Goal: Task Accomplishment & Management: Manage account settings

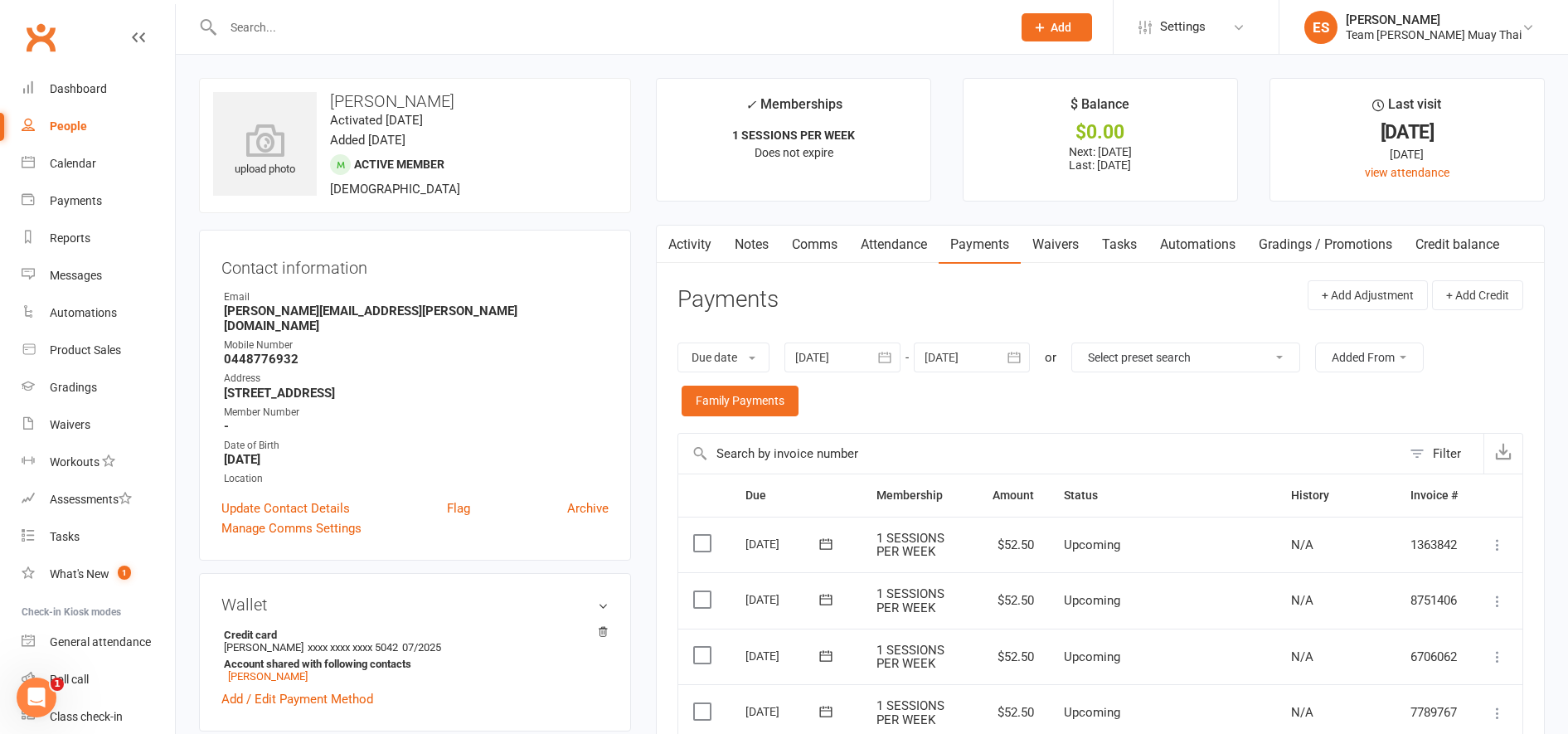
click at [534, 29] on input "text" at bounding box center [609, 27] width 782 height 23
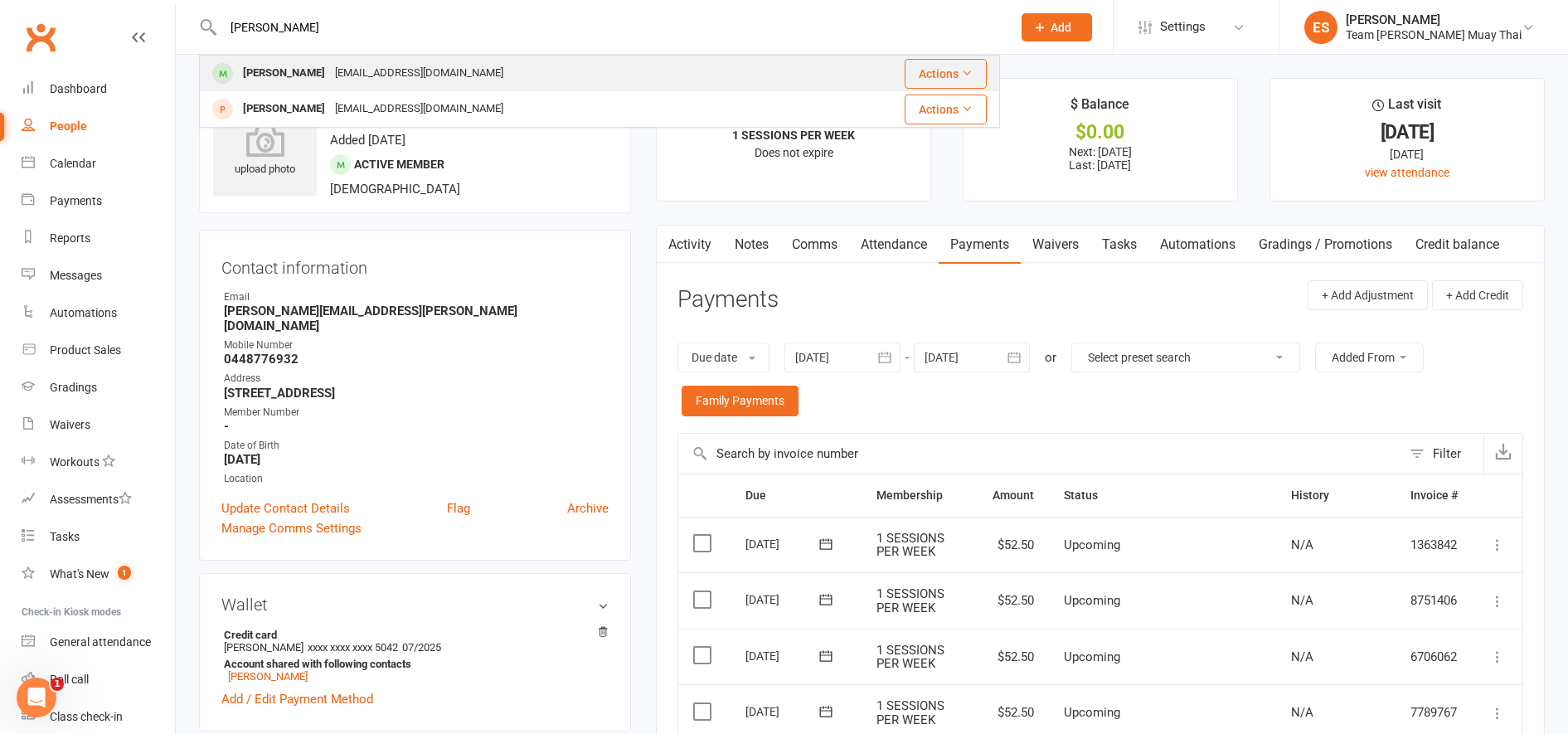
type input "[PERSON_NAME]"
click at [356, 68] on div "[EMAIL_ADDRESS][DOMAIN_NAME]" at bounding box center [420, 74] width 179 height 24
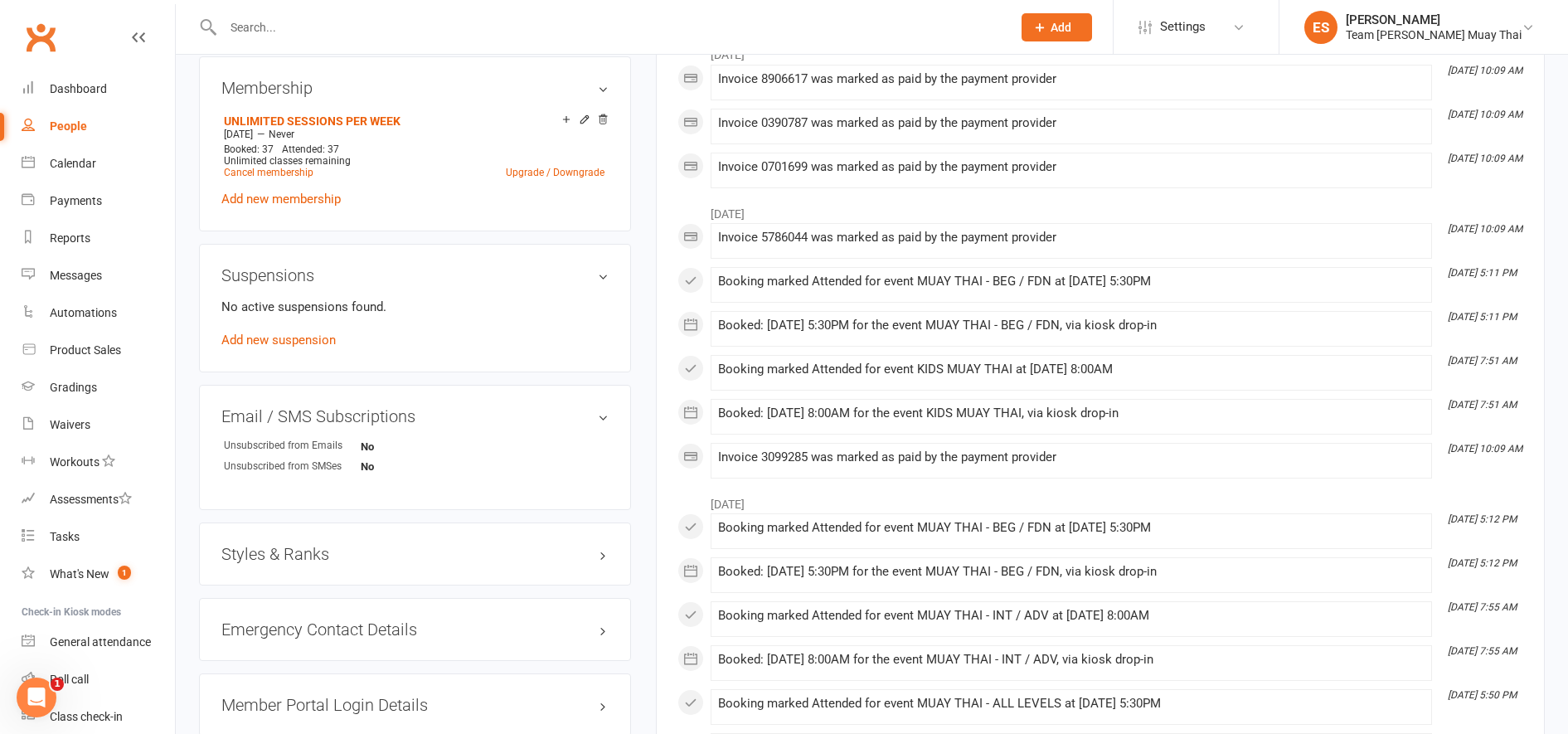
scroll to position [770, 0]
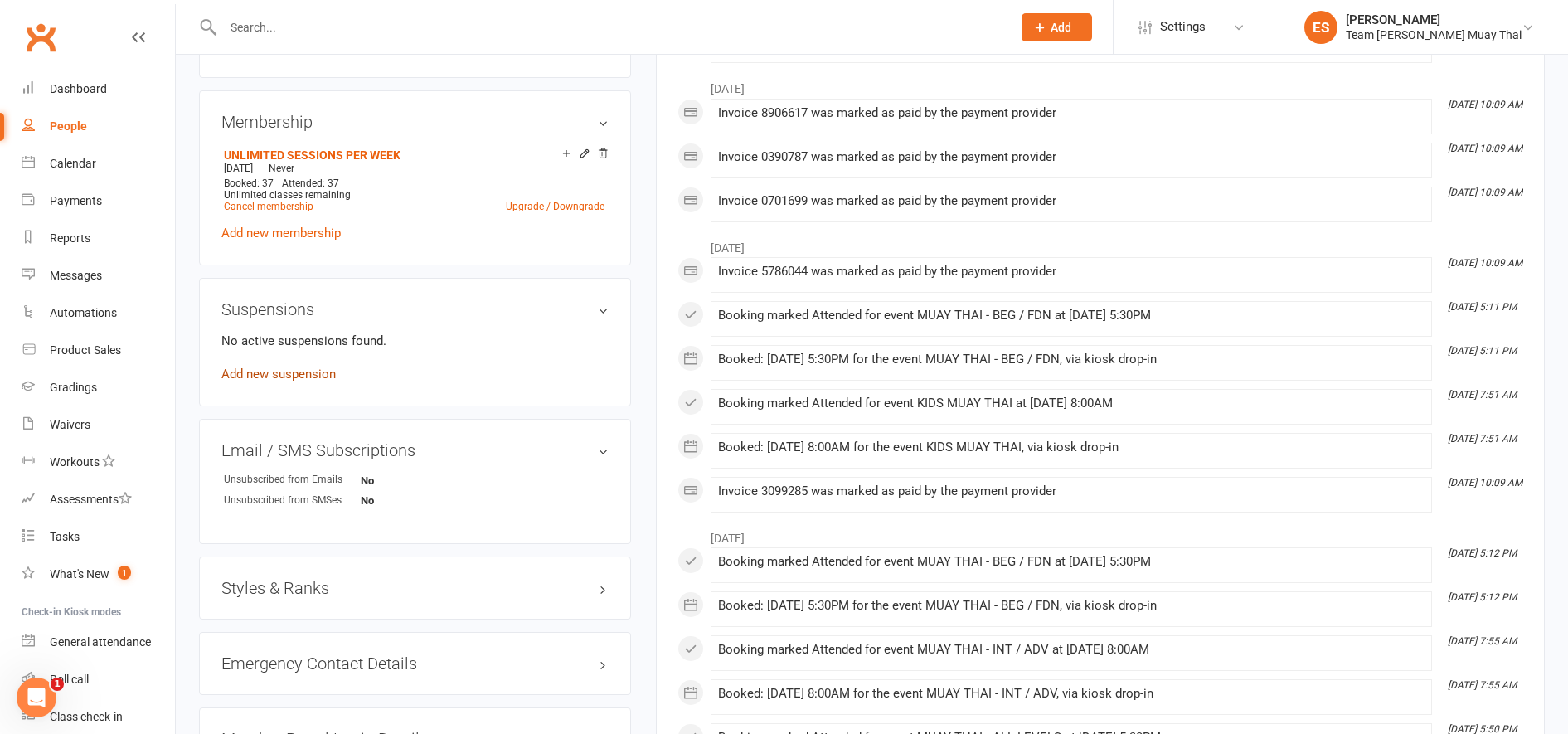
click at [332, 373] on link "Add new suspension" at bounding box center [278, 374] width 114 height 15
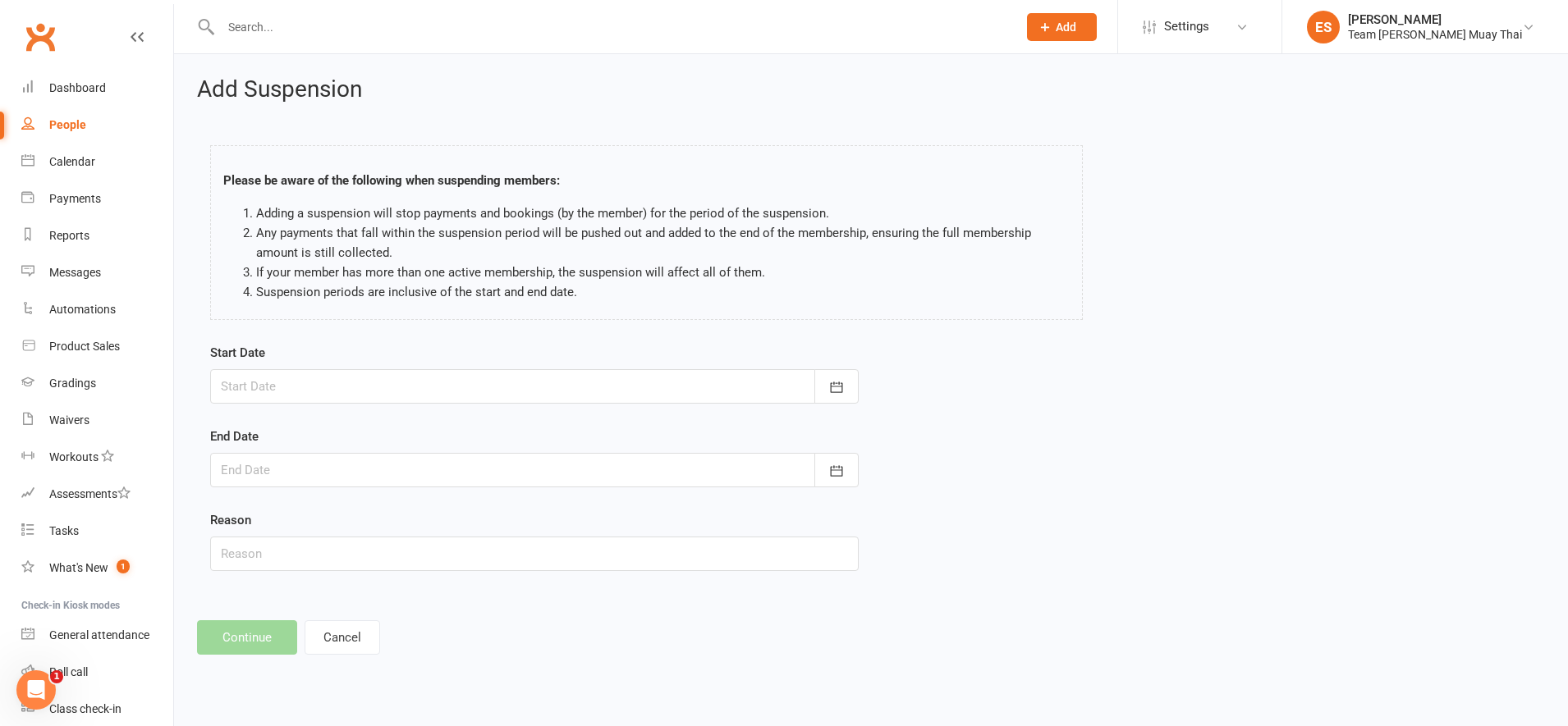
click at [614, 379] on div at bounding box center [534, 386] width 648 height 34
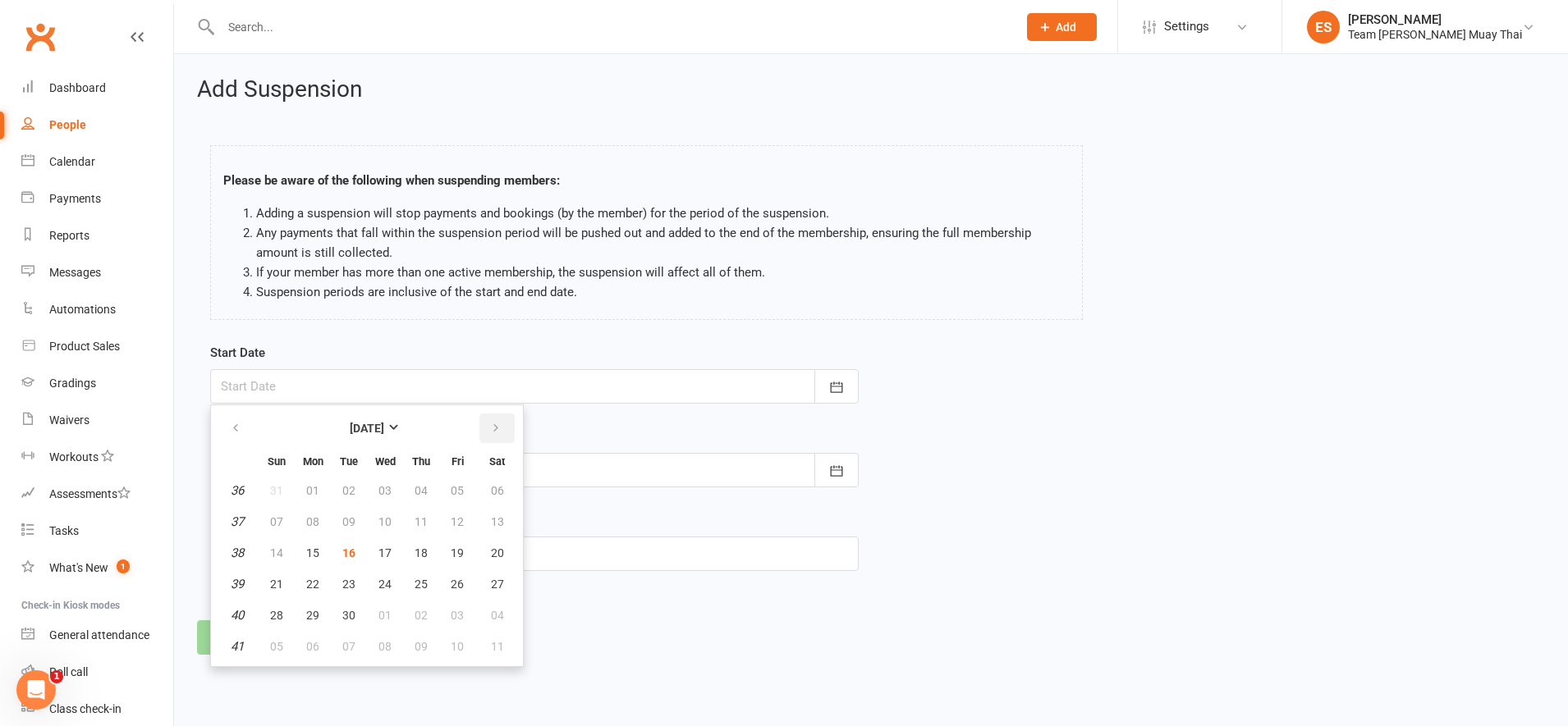
click at [505, 434] on button "button" at bounding box center [496, 428] width 35 height 29
click at [426, 628] on button "30" at bounding box center [421, 615] width 34 height 29
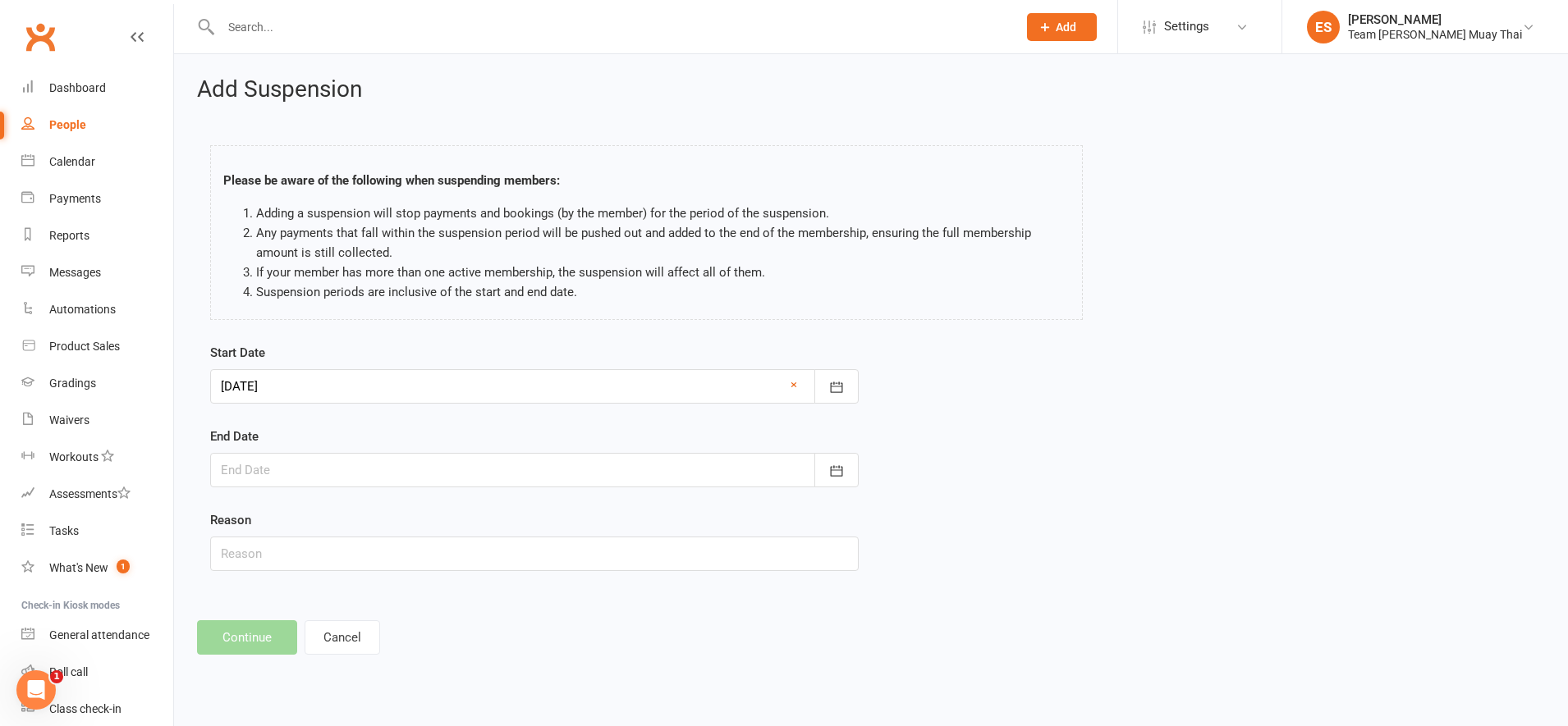
click at [385, 484] on div at bounding box center [534, 470] width 648 height 34
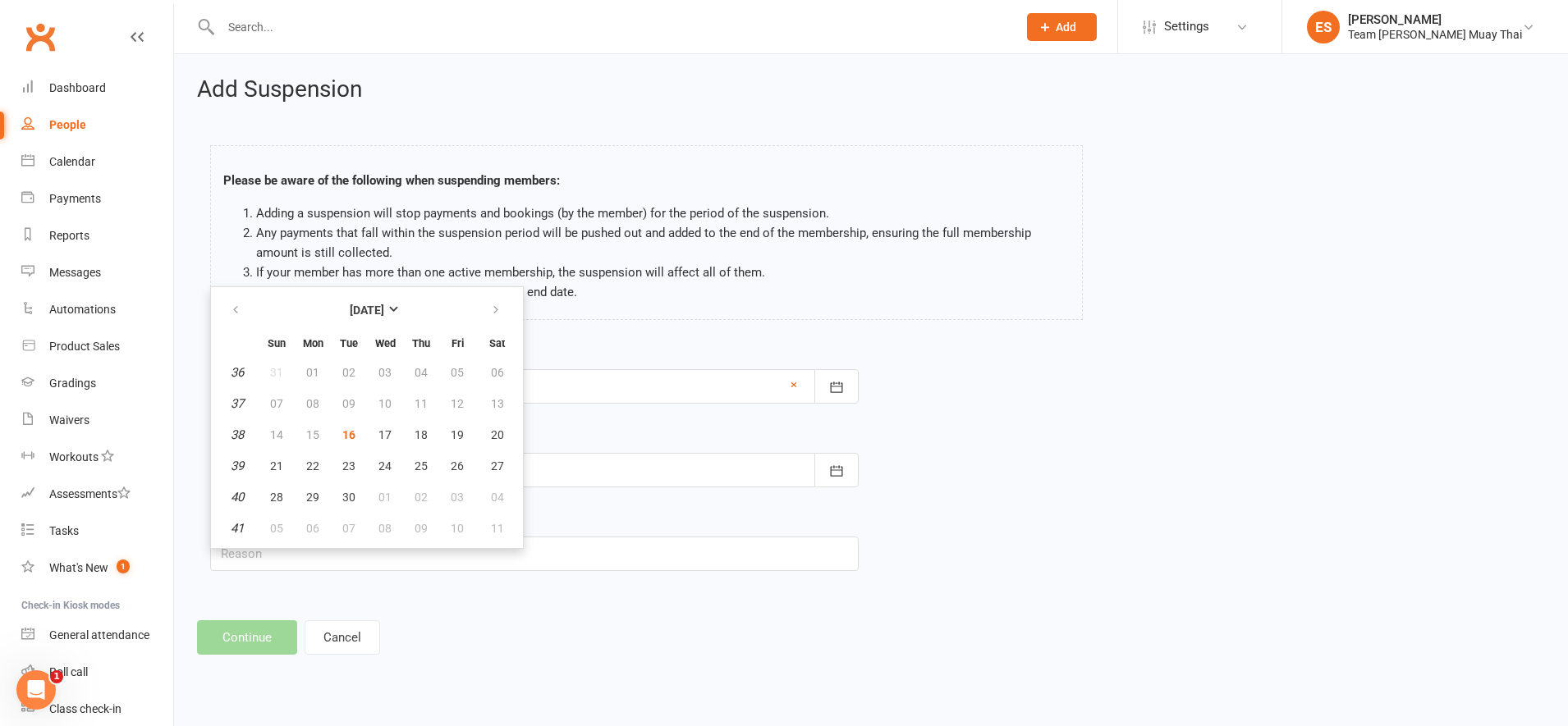
click at [631, 324] on div "Please be aware of the following when suspending members: Adding a suspension w…" at bounding box center [646, 236] width 897 height 215
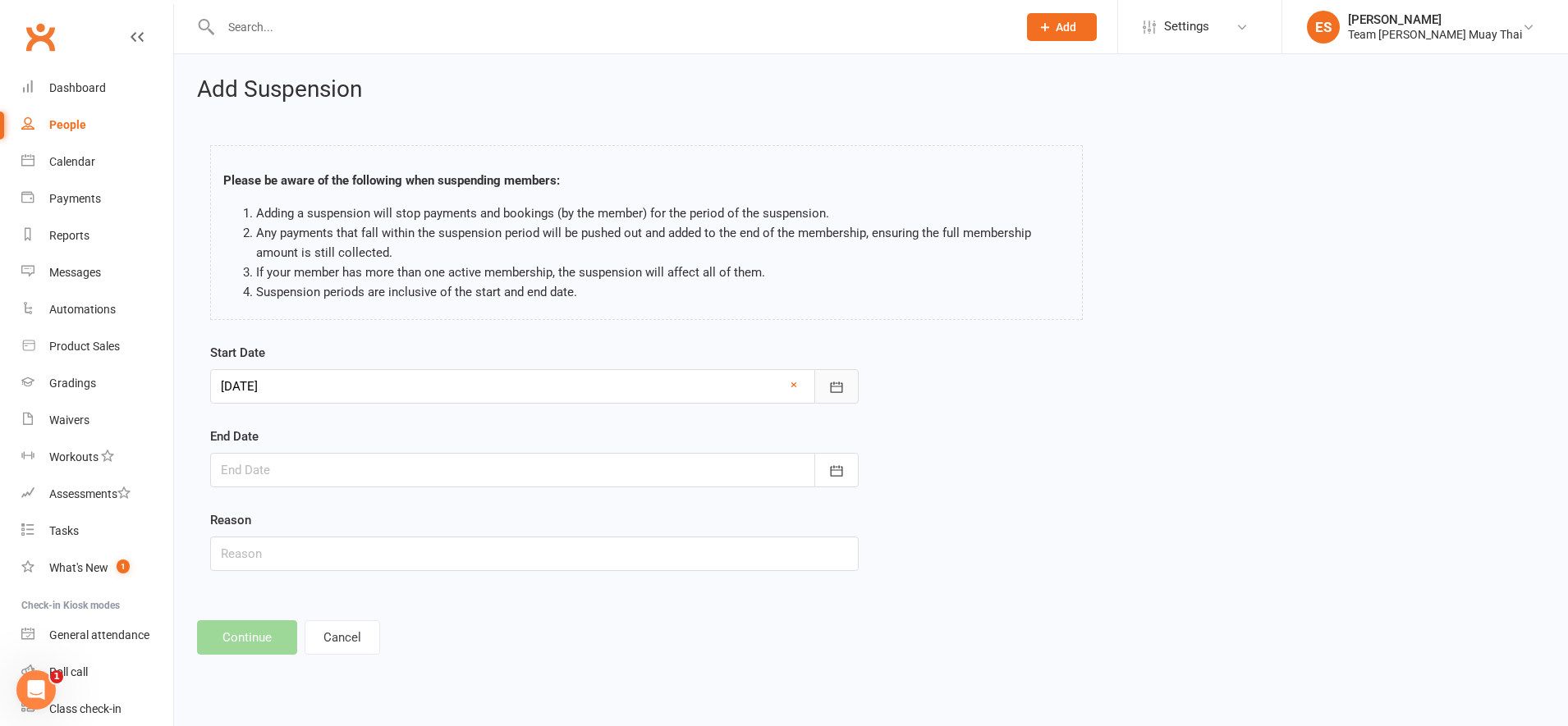
click at [841, 400] on button "button" at bounding box center [836, 386] width 45 height 34
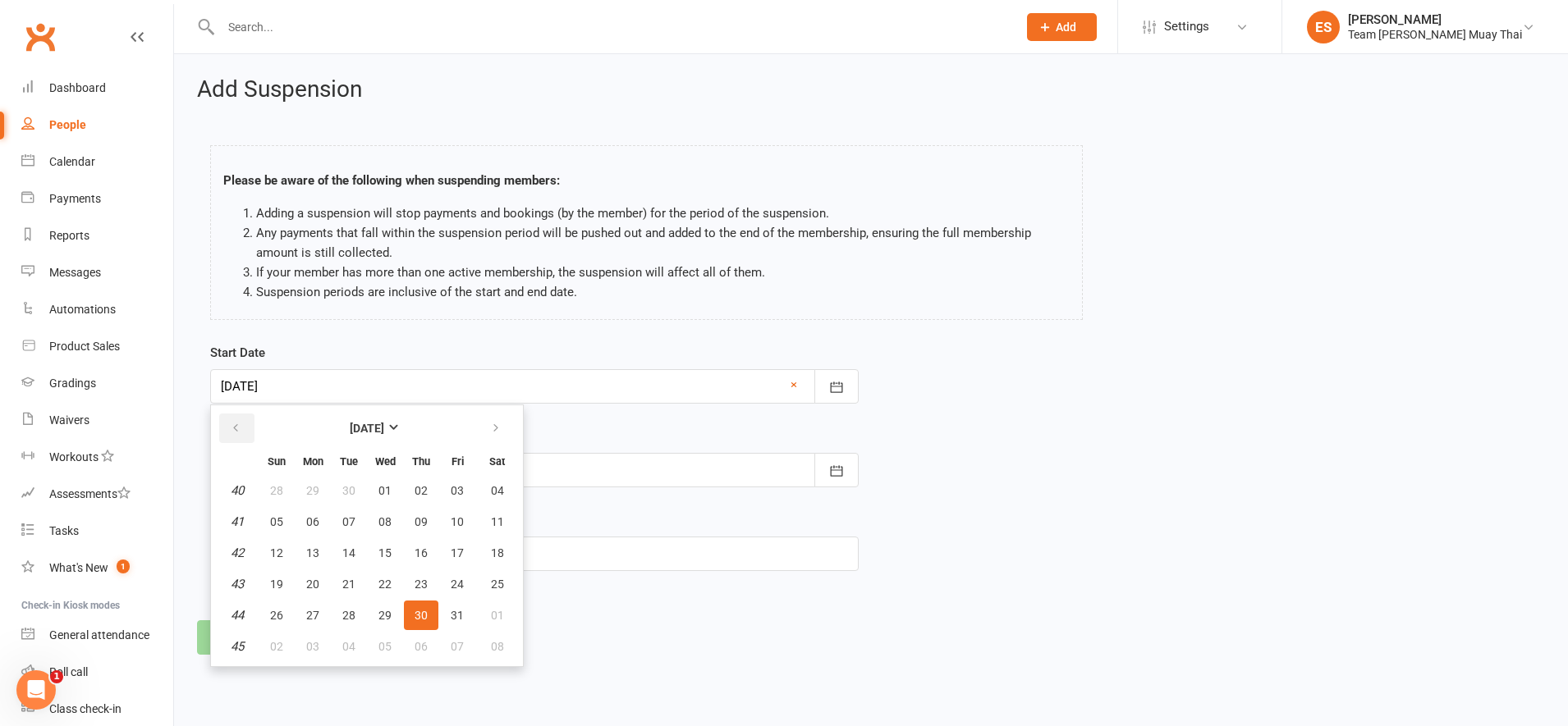
click at [222, 425] on button "button" at bounding box center [236, 428] width 35 height 29
click at [342, 566] on button "16" at bounding box center [349, 553] width 34 height 29
type input "[DATE]"
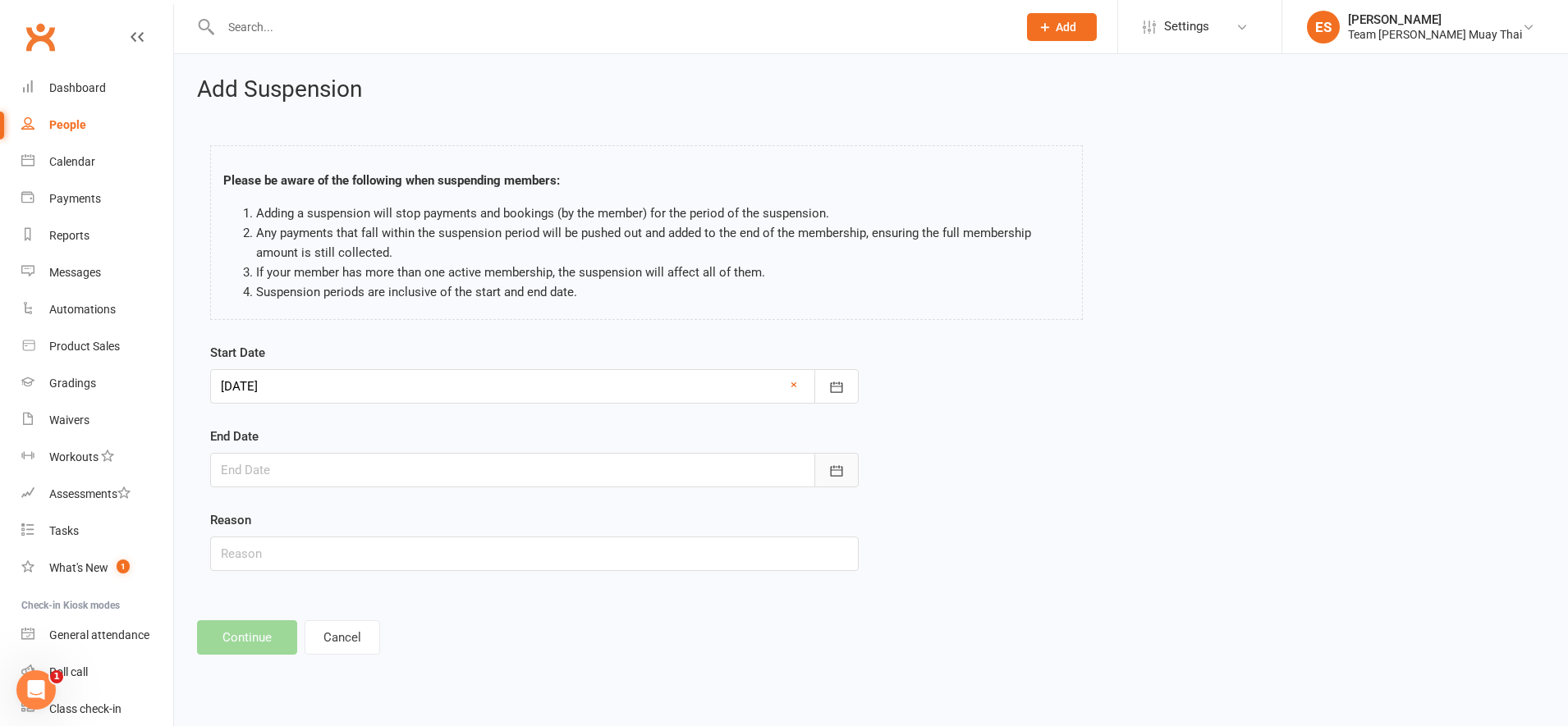
click at [846, 487] on button "button" at bounding box center [836, 470] width 45 height 34
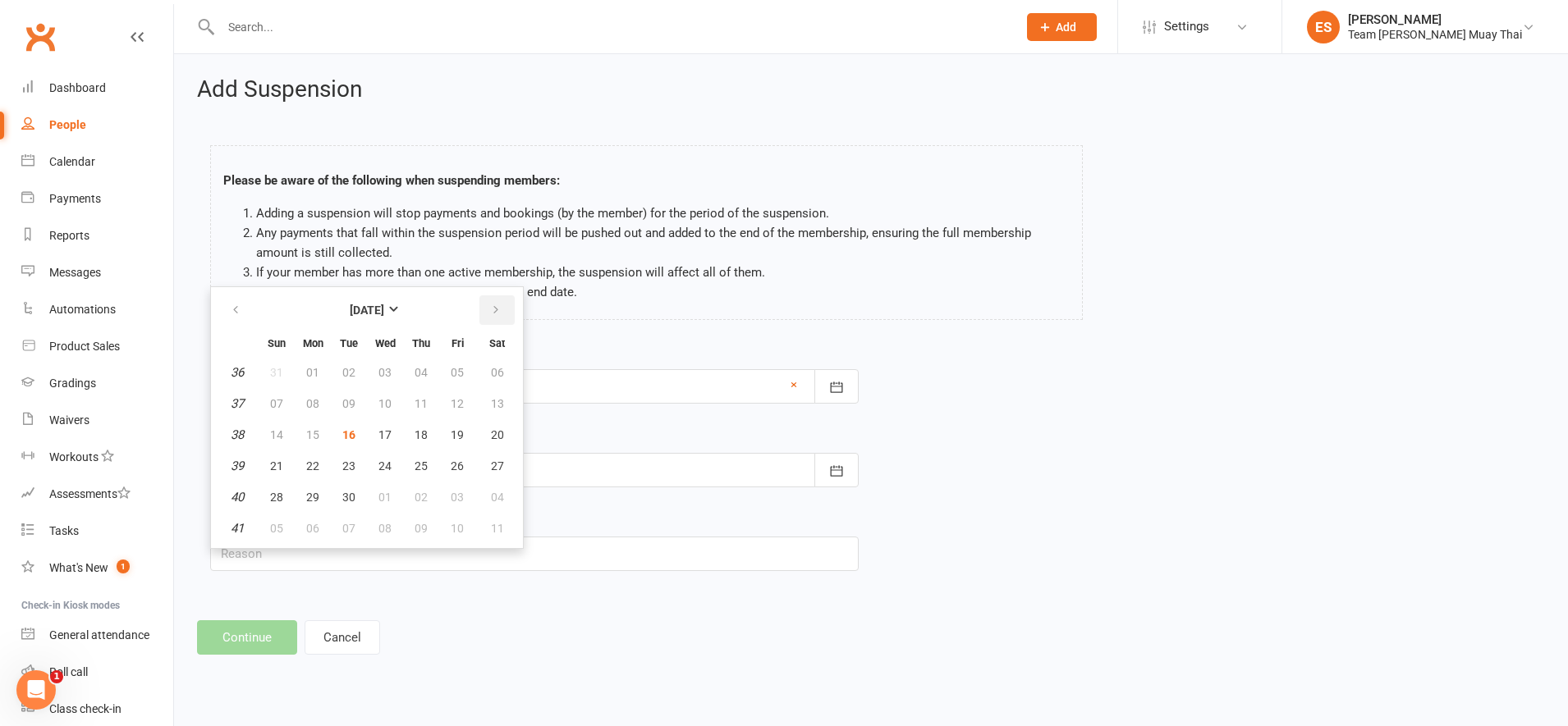
click at [497, 322] on button "button" at bounding box center [496, 310] width 35 height 29
click at [419, 503] on span "30" at bounding box center [421, 497] width 13 height 13
type input "[DATE]"
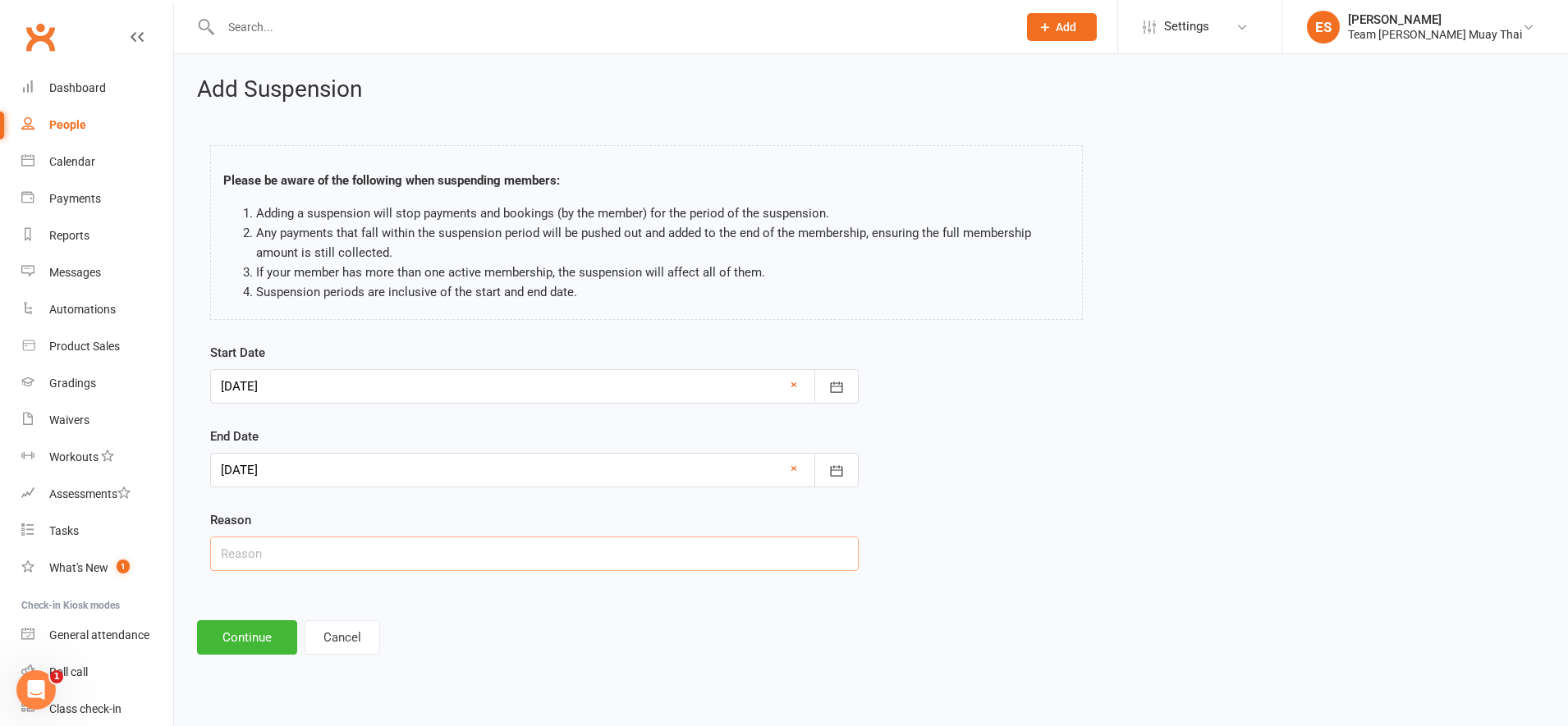
click at [307, 555] on input "text" at bounding box center [534, 554] width 648 height 34
type input "OPERATION"
click at [265, 620] on button "Continue" at bounding box center [246, 638] width 100 height 34
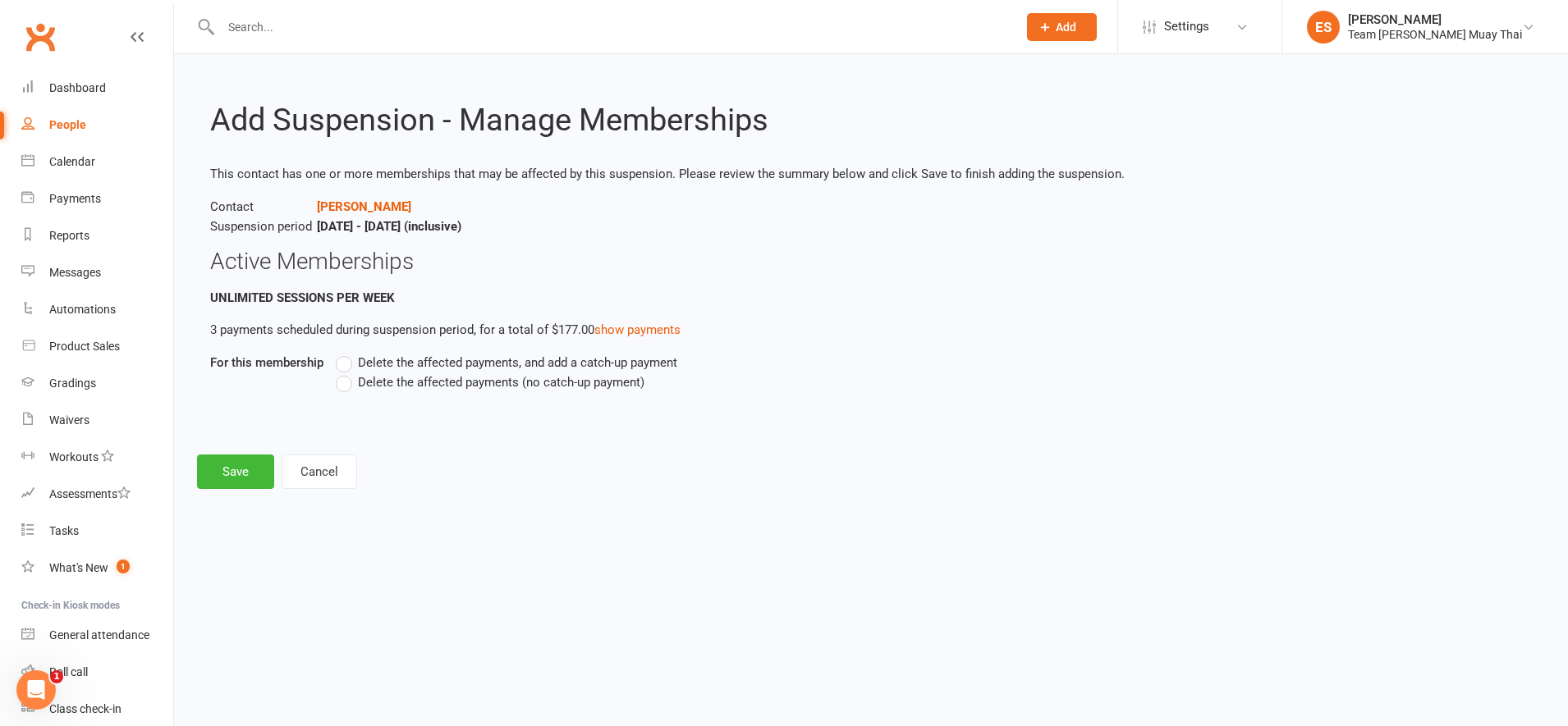
click at [342, 385] on label "Delete the affected payments (no catch-up payment)" at bounding box center [489, 382] width 308 height 20
click at [342, 372] on input "Delete the affected payments (no catch-up payment)" at bounding box center [341, 372] width 10 height 0
click at [233, 466] on button "Save" at bounding box center [235, 472] width 77 height 34
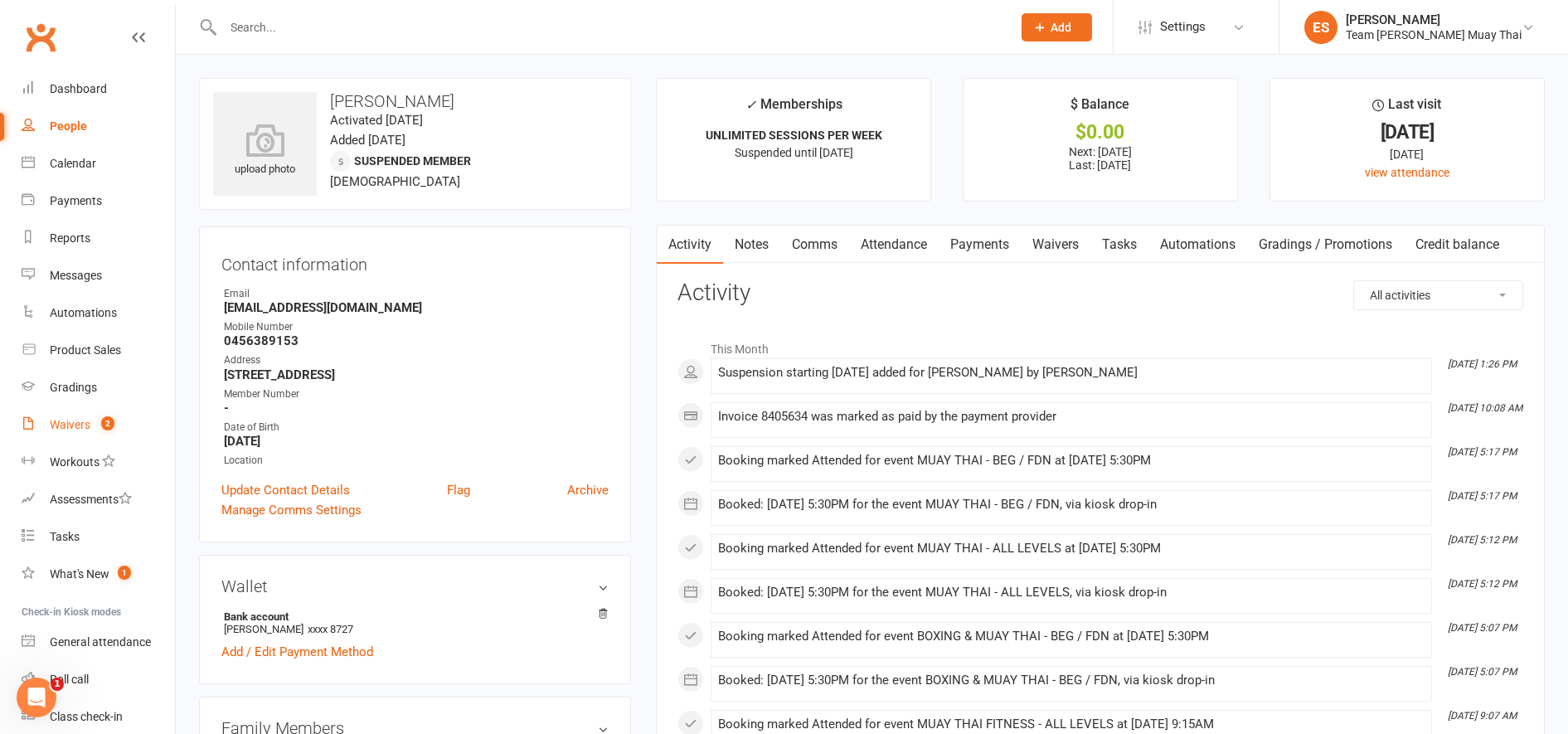
click at [86, 413] on link "Waivers 2" at bounding box center [98, 424] width 154 height 37
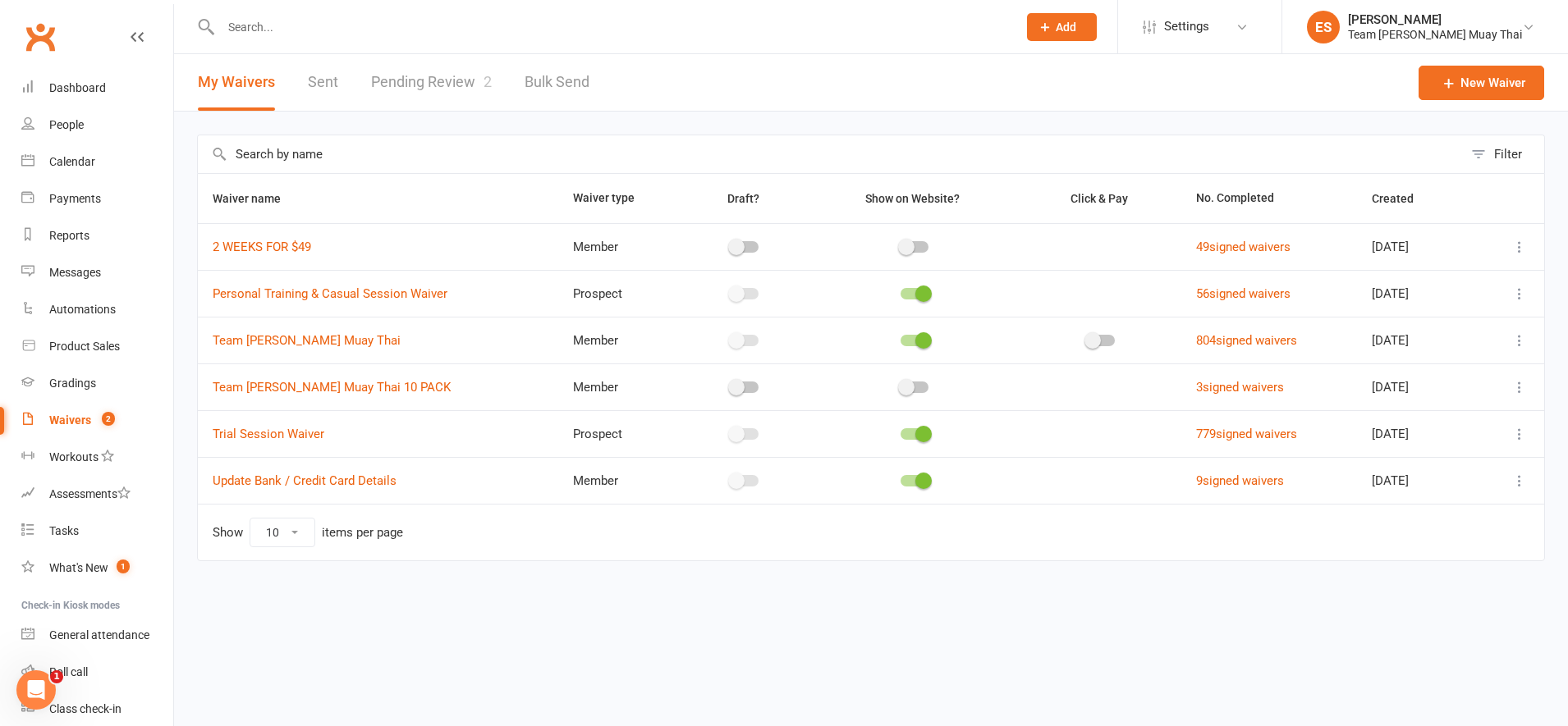
click at [468, 75] on link "Pending Review 2" at bounding box center [431, 82] width 121 height 57
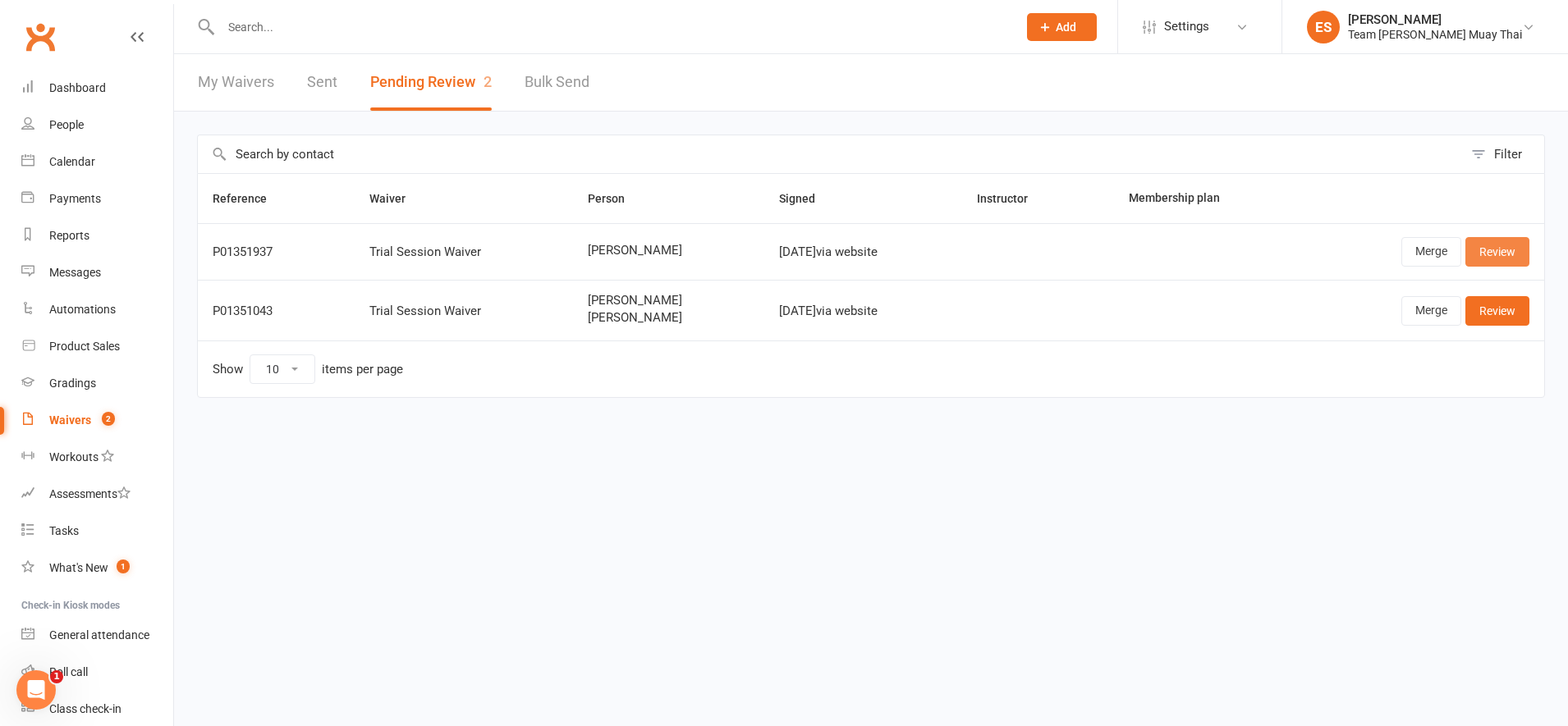
click at [1485, 245] on link "Review" at bounding box center [1498, 251] width 64 height 29
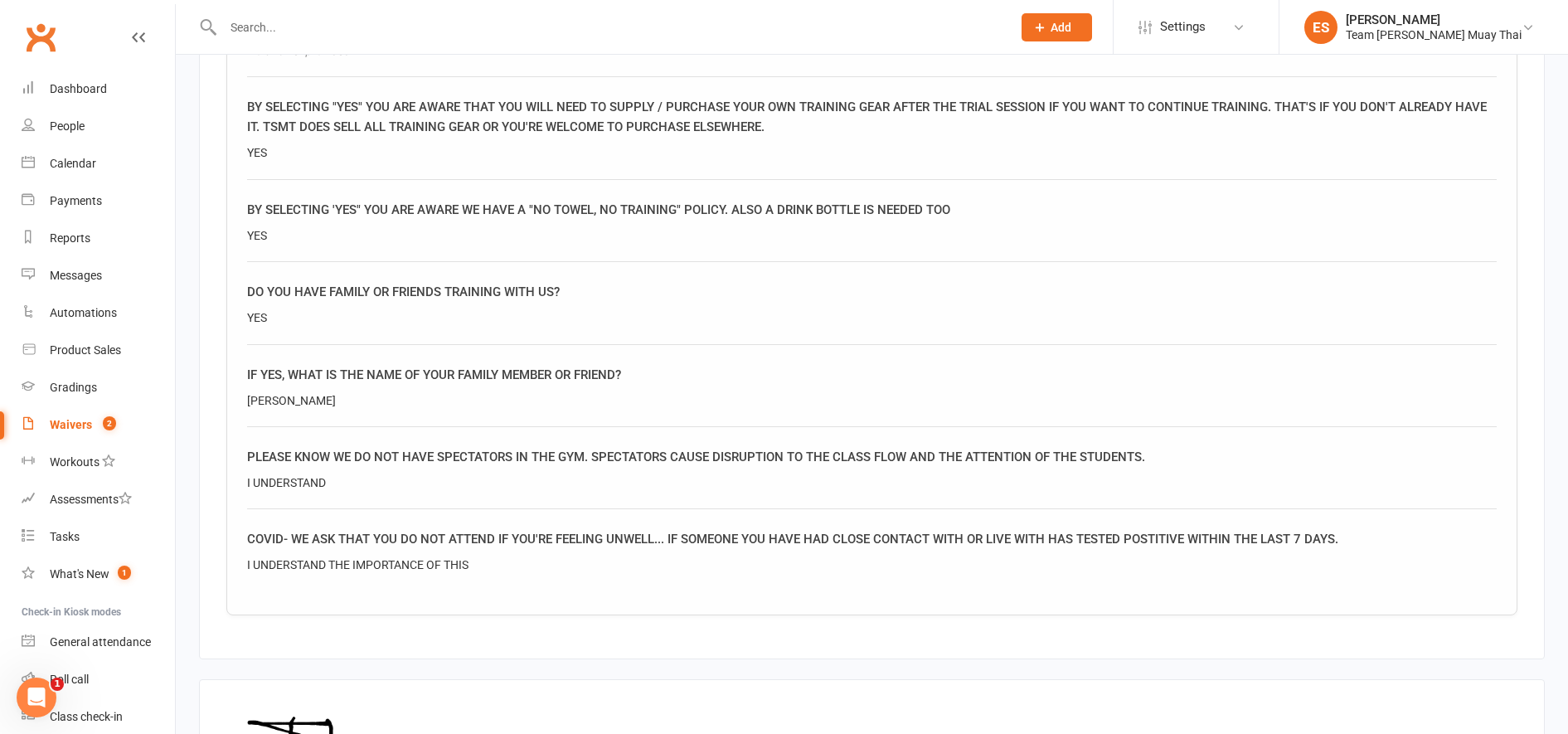
scroll to position [1815, 0]
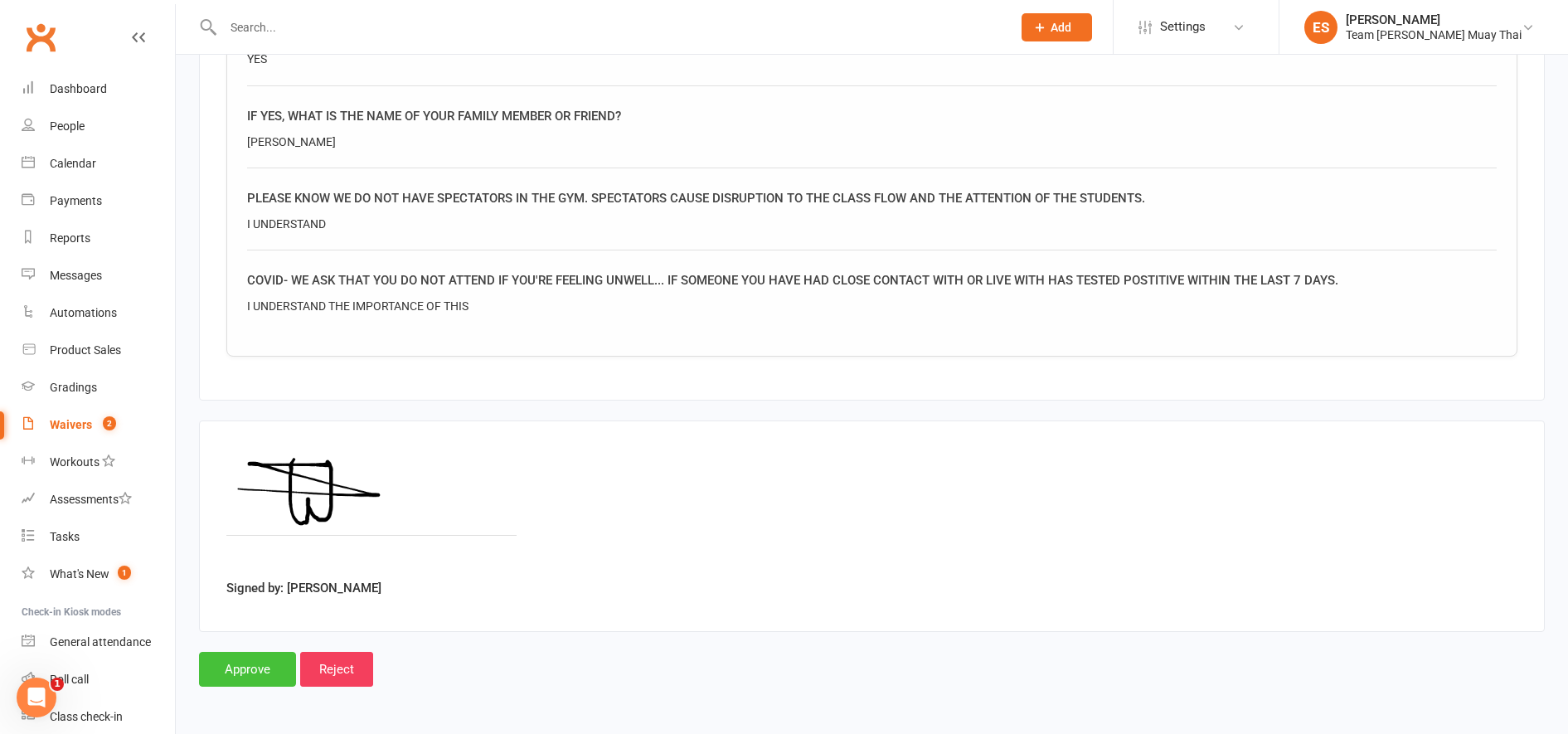
click at [267, 660] on input "Approve" at bounding box center [247, 669] width 97 height 35
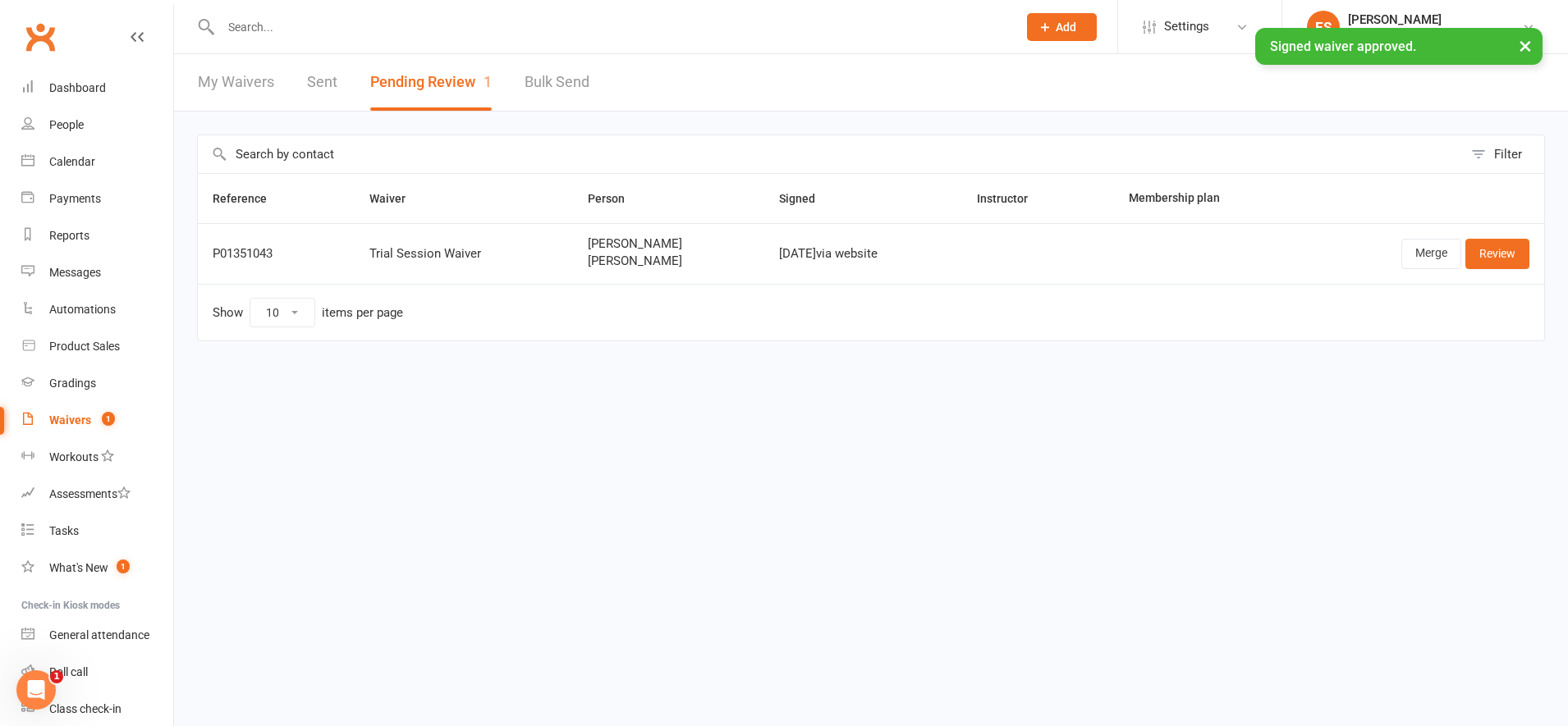
click at [1492, 237] on td "Merge Review" at bounding box center [1422, 253] width 244 height 61
click at [1492, 251] on link "Review" at bounding box center [1498, 253] width 64 height 29
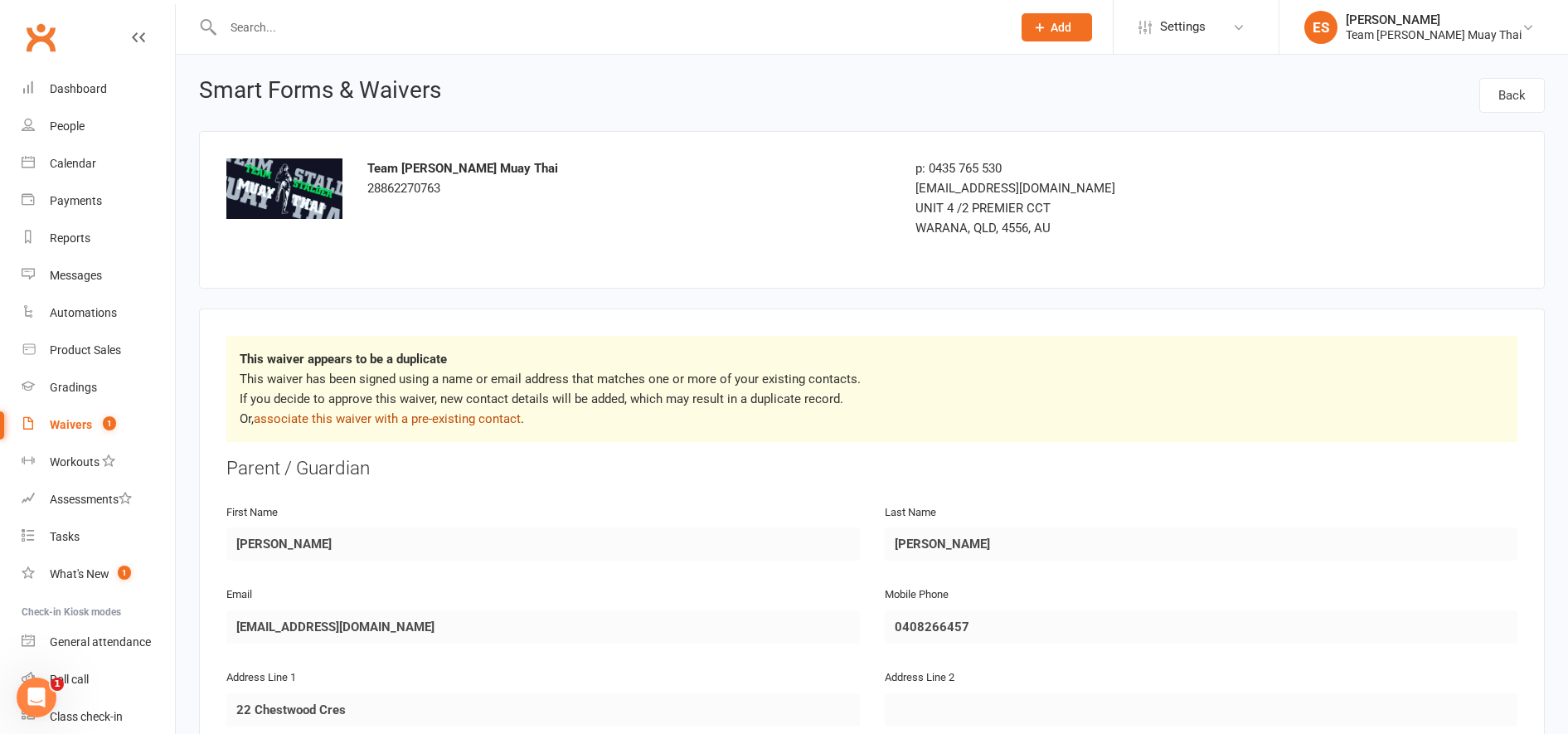
click at [466, 417] on link "associate this waiver with a pre-existing contact" at bounding box center [388, 418] width 267 height 15
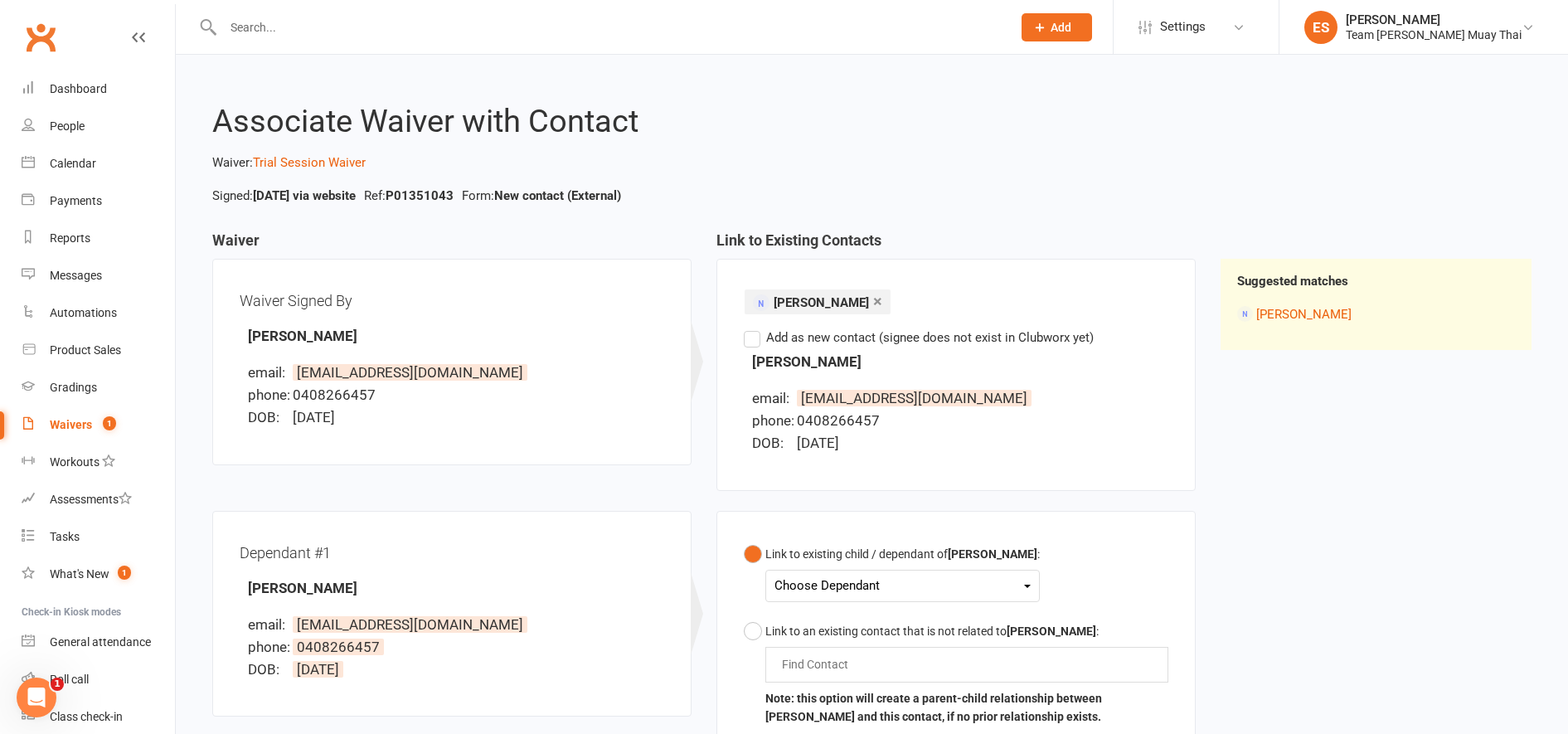
scroll to position [191, 0]
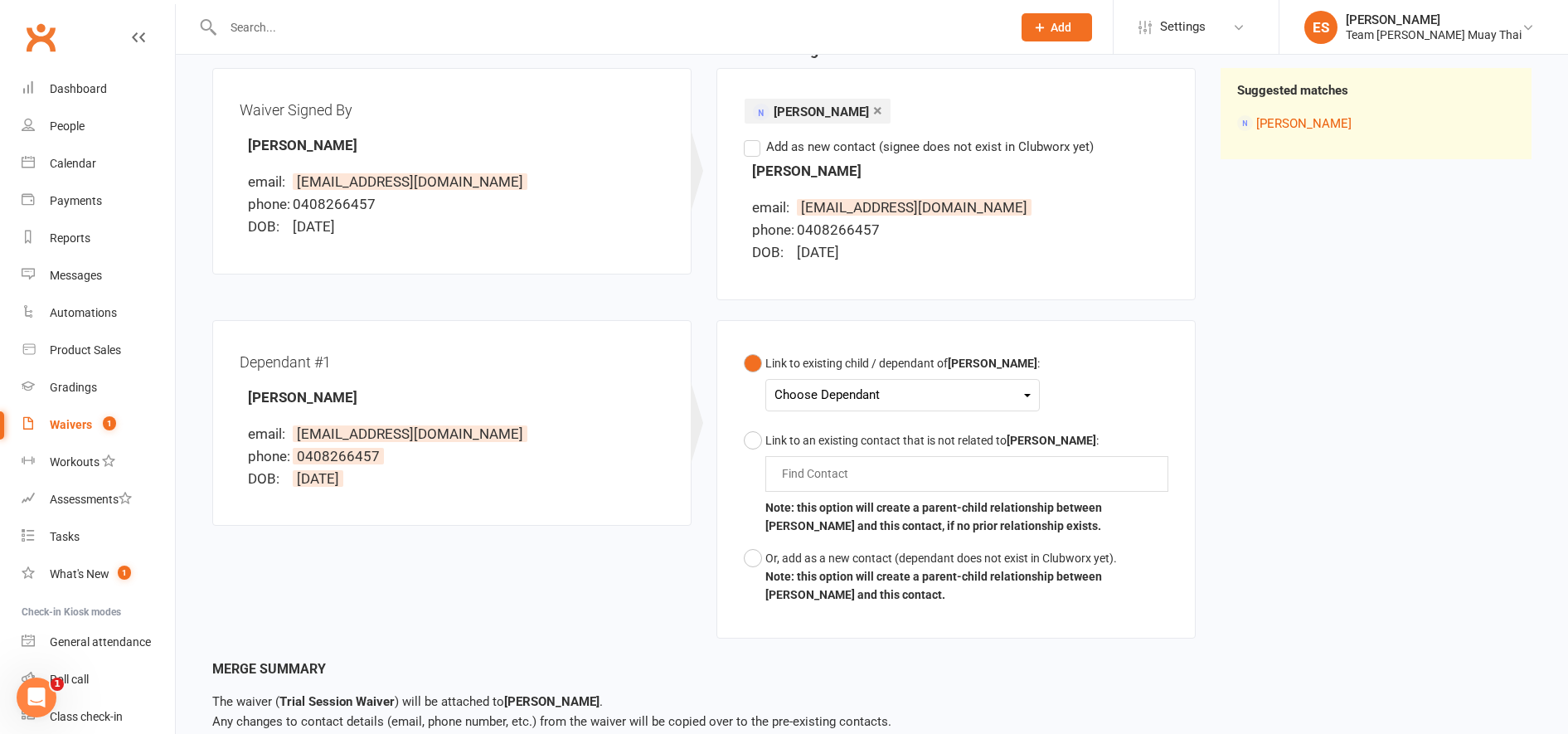
click at [882, 396] on div "Choose Dependant" at bounding box center [902, 396] width 256 height 23
click at [635, 588] on div "Dependant #1 Archie McAlister email: wenmac80@gmail.com phone: 0408266457 DOB: …" at bounding box center [703, 489] width 1009 height 338
click at [755, 565] on button "Or, add as a new contact (dependant does not exist in Clubworx yet). Note: this…" at bounding box center [956, 576] width 424 height 69
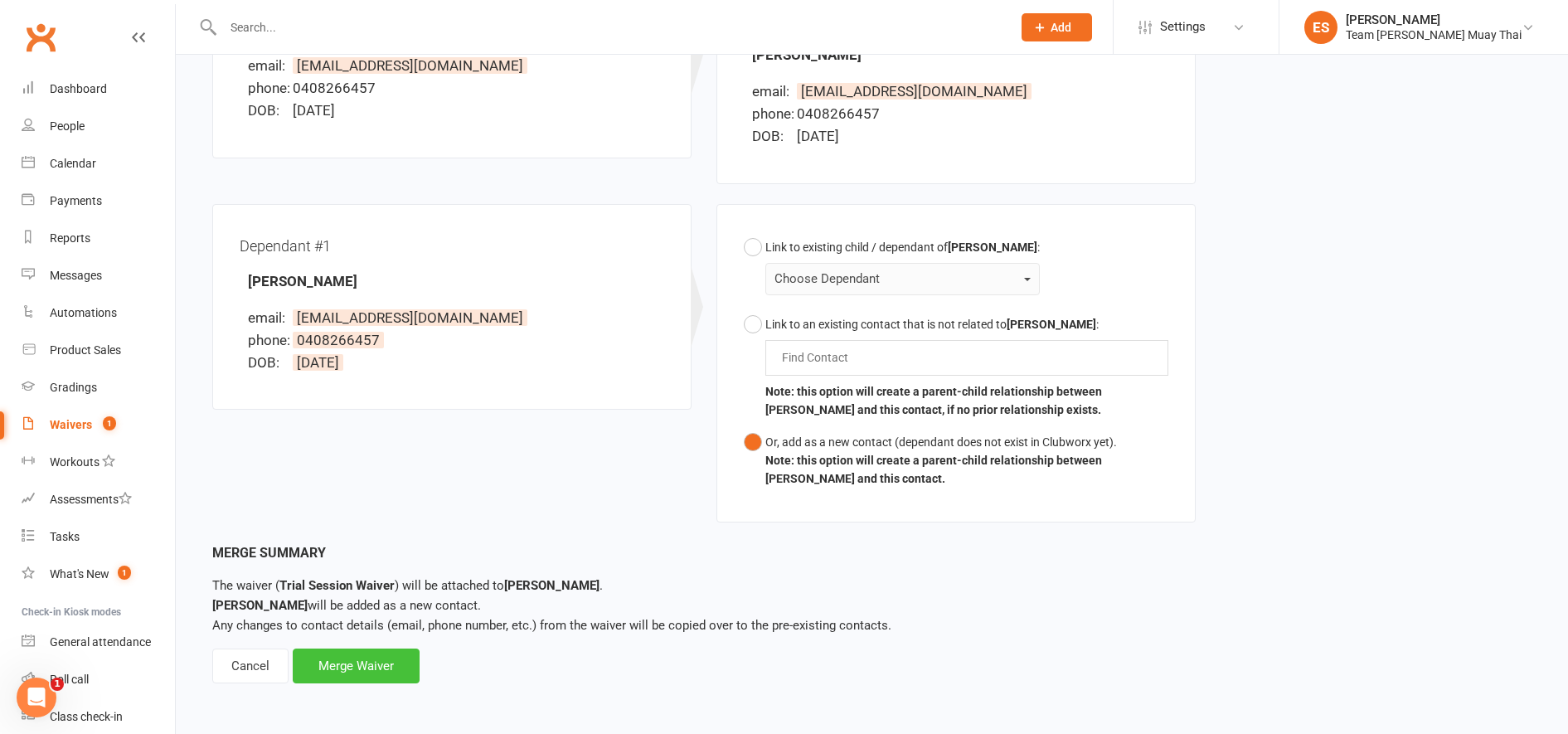
click at [367, 673] on div "Merge Waiver" at bounding box center [356, 666] width 127 height 35
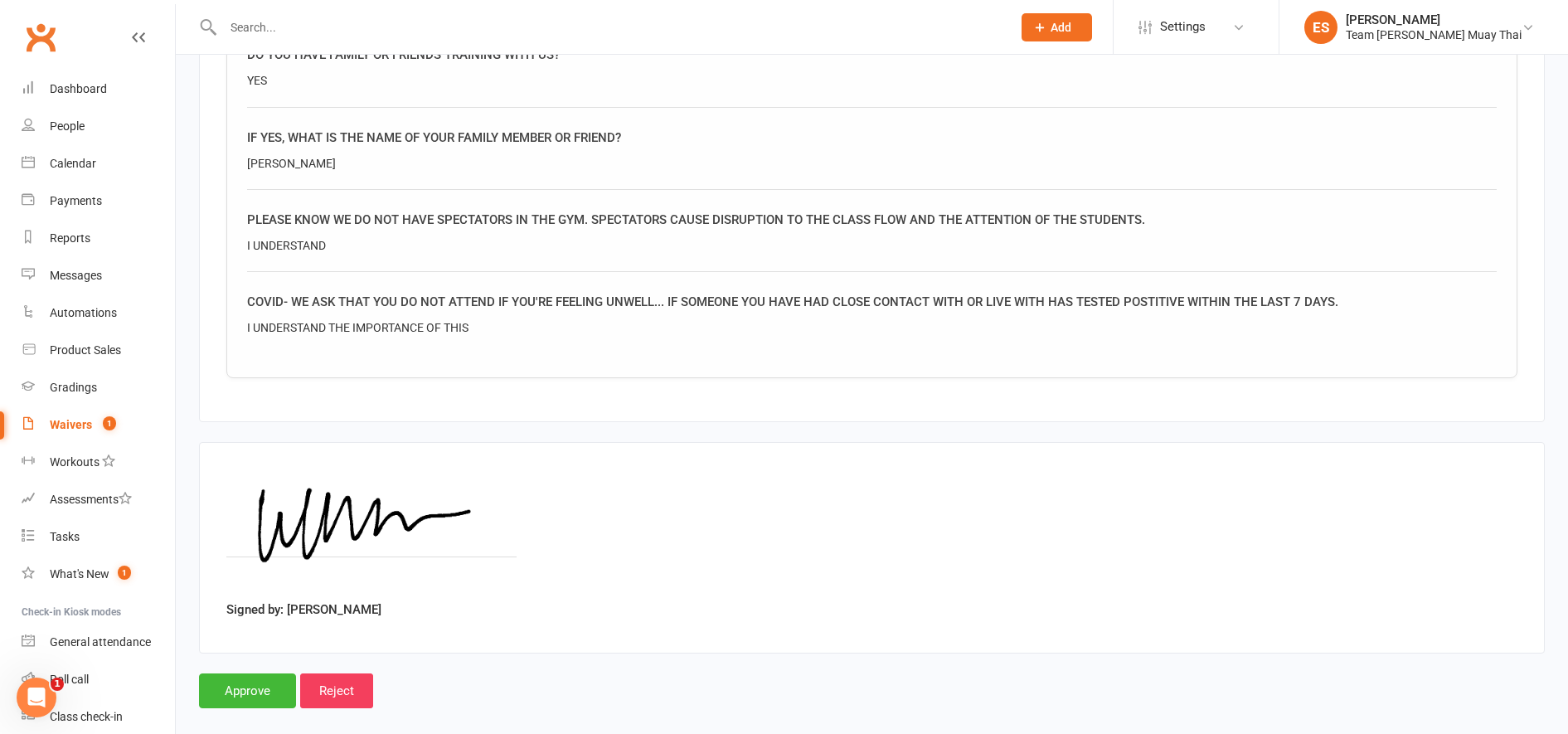
scroll to position [2445, 0]
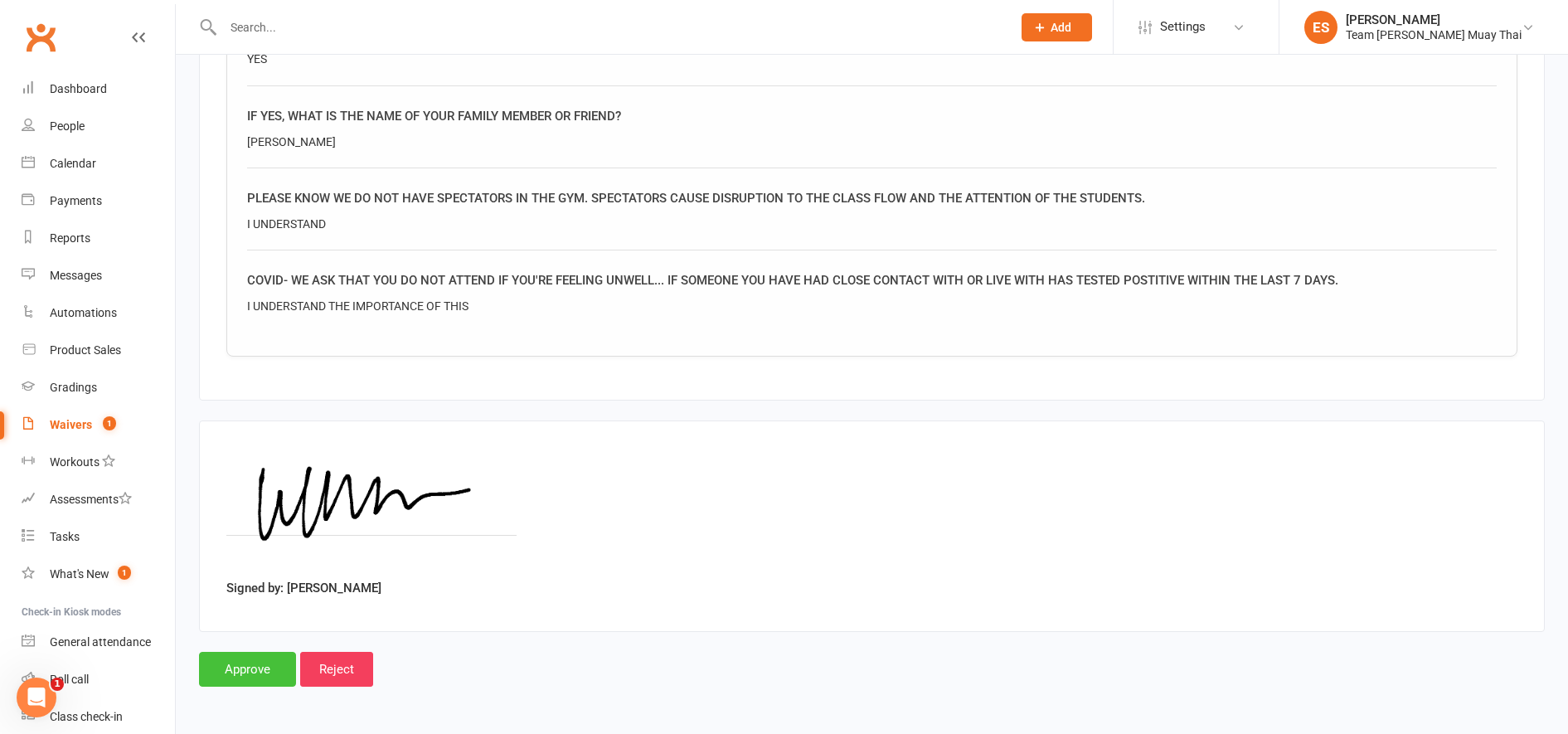
click at [245, 667] on input "Approve" at bounding box center [247, 669] width 97 height 35
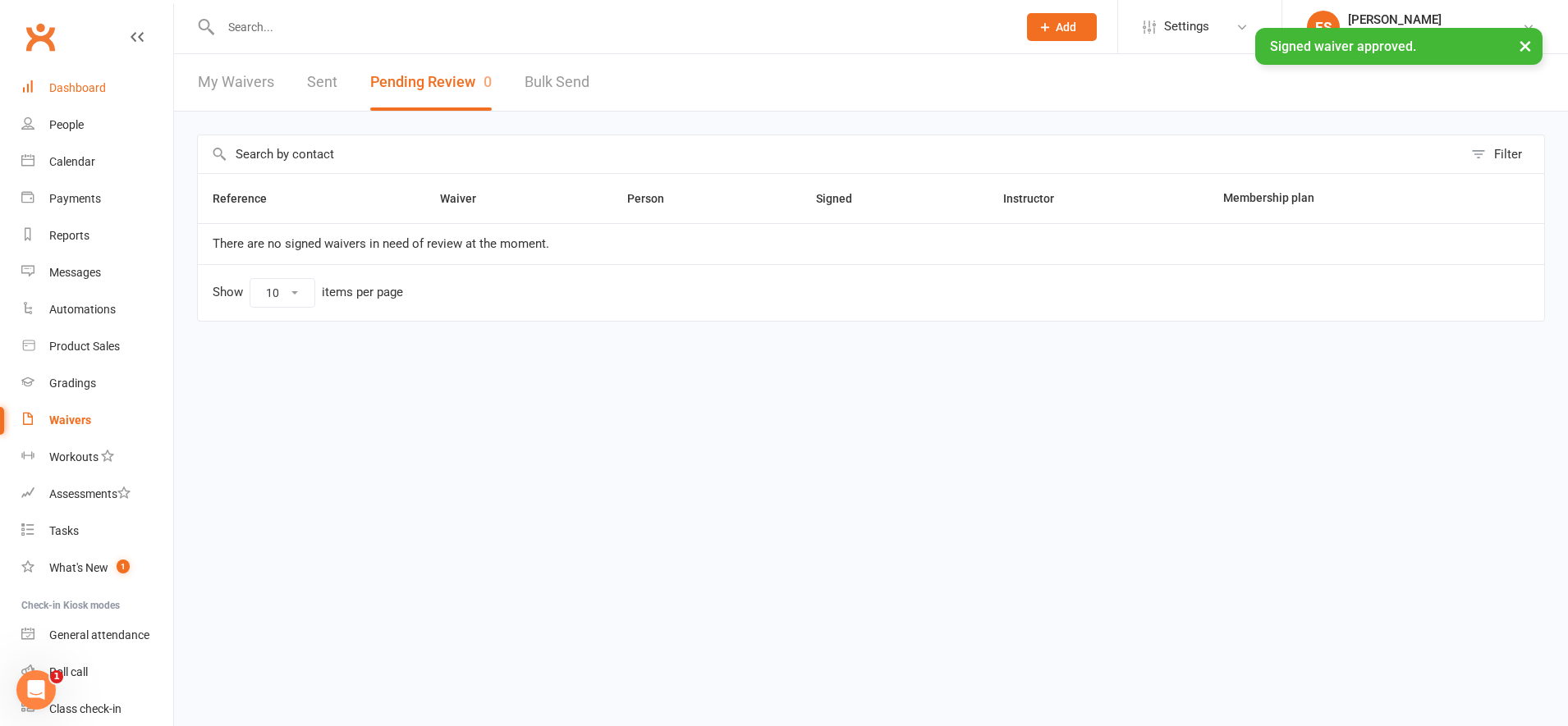
click at [64, 92] on div "Dashboard" at bounding box center [77, 88] width 57 height 13
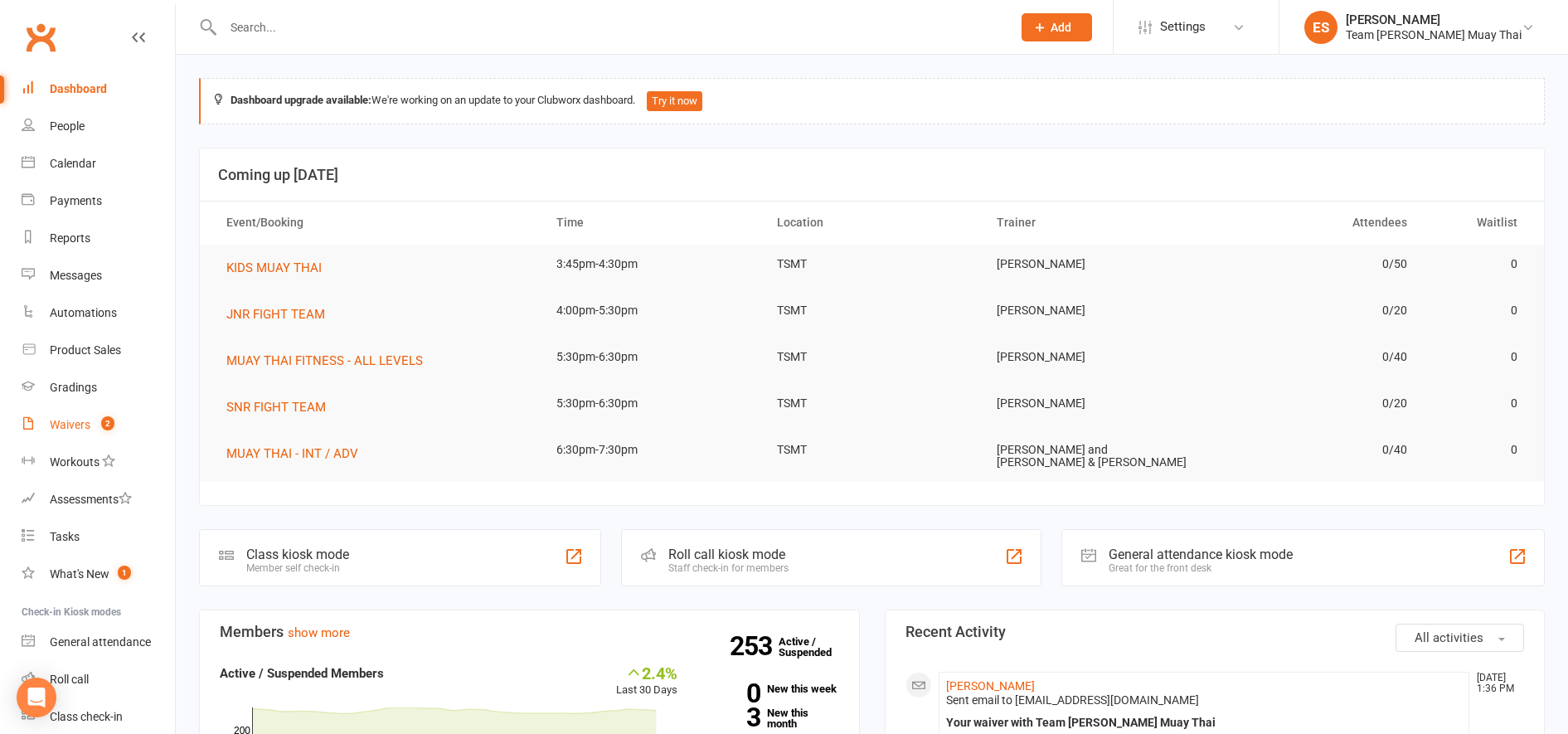
click at [65, 424] on div "Waivers" at bounding box center [69, 424] width 41 height 13
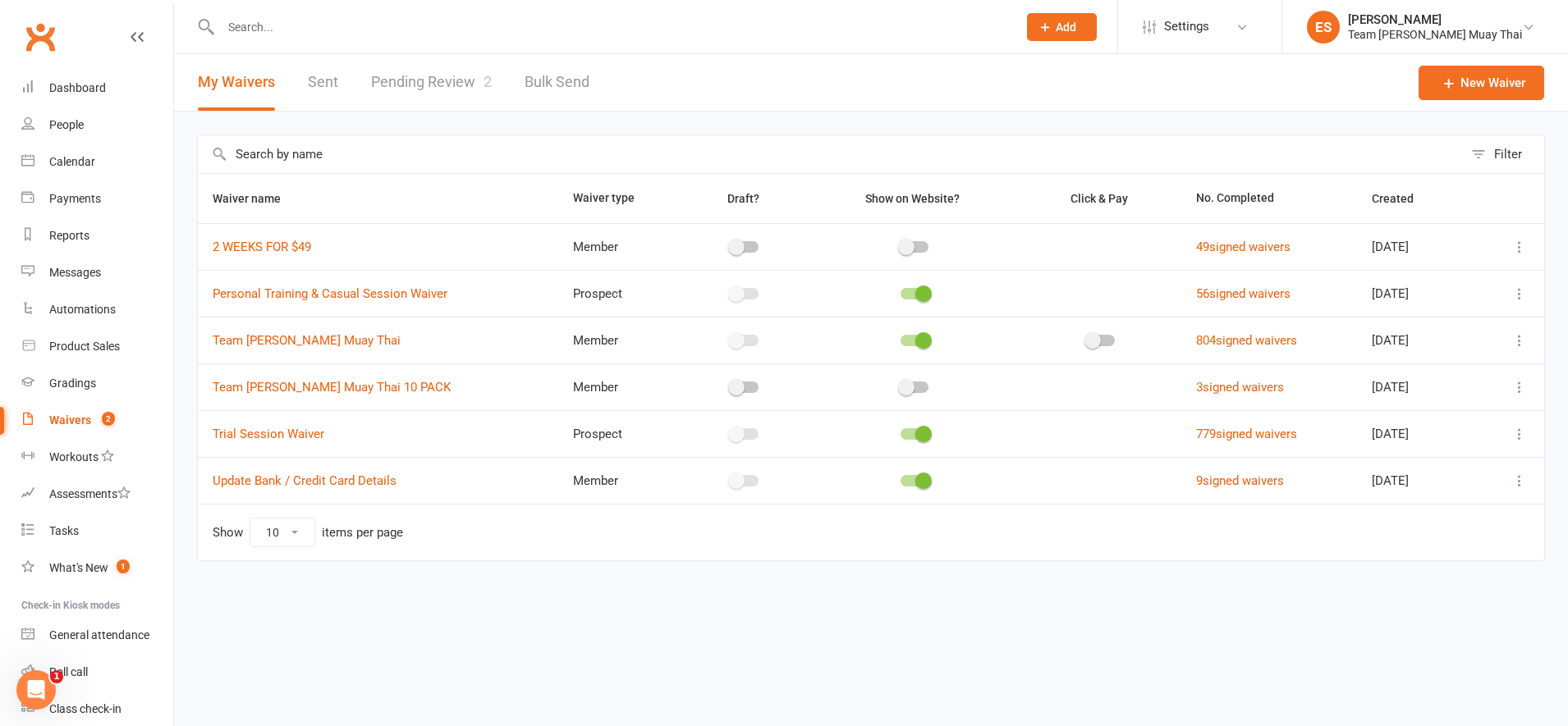
click at [440, 76] on link "Pending Review 2" at bounding box center [431, 82] width 121 height 57
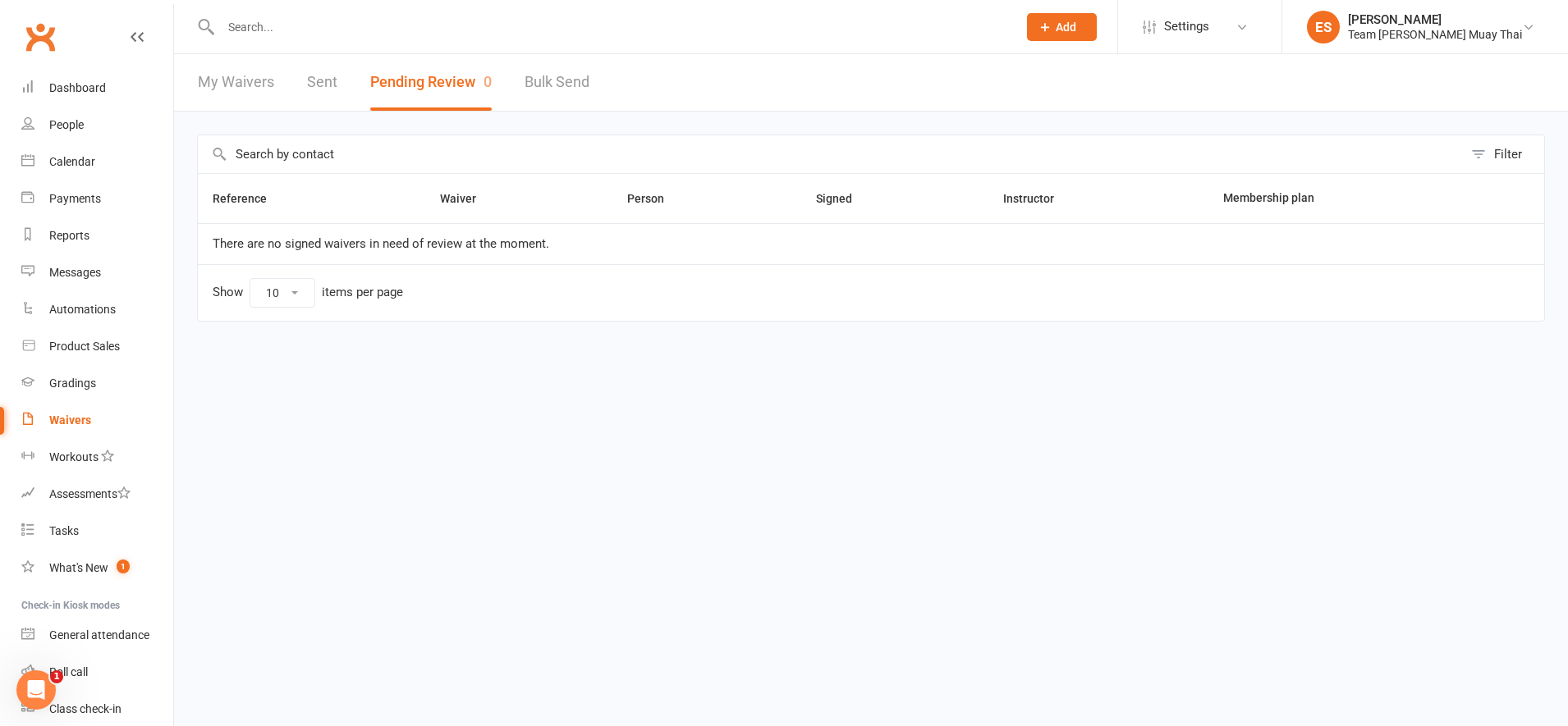
click at [326, 26] on input "text" at bounding box center [611, 27] width 790 height 23
click at [326, 26] on input "KITO" at bounding box center [611, 27] width 790 height 23
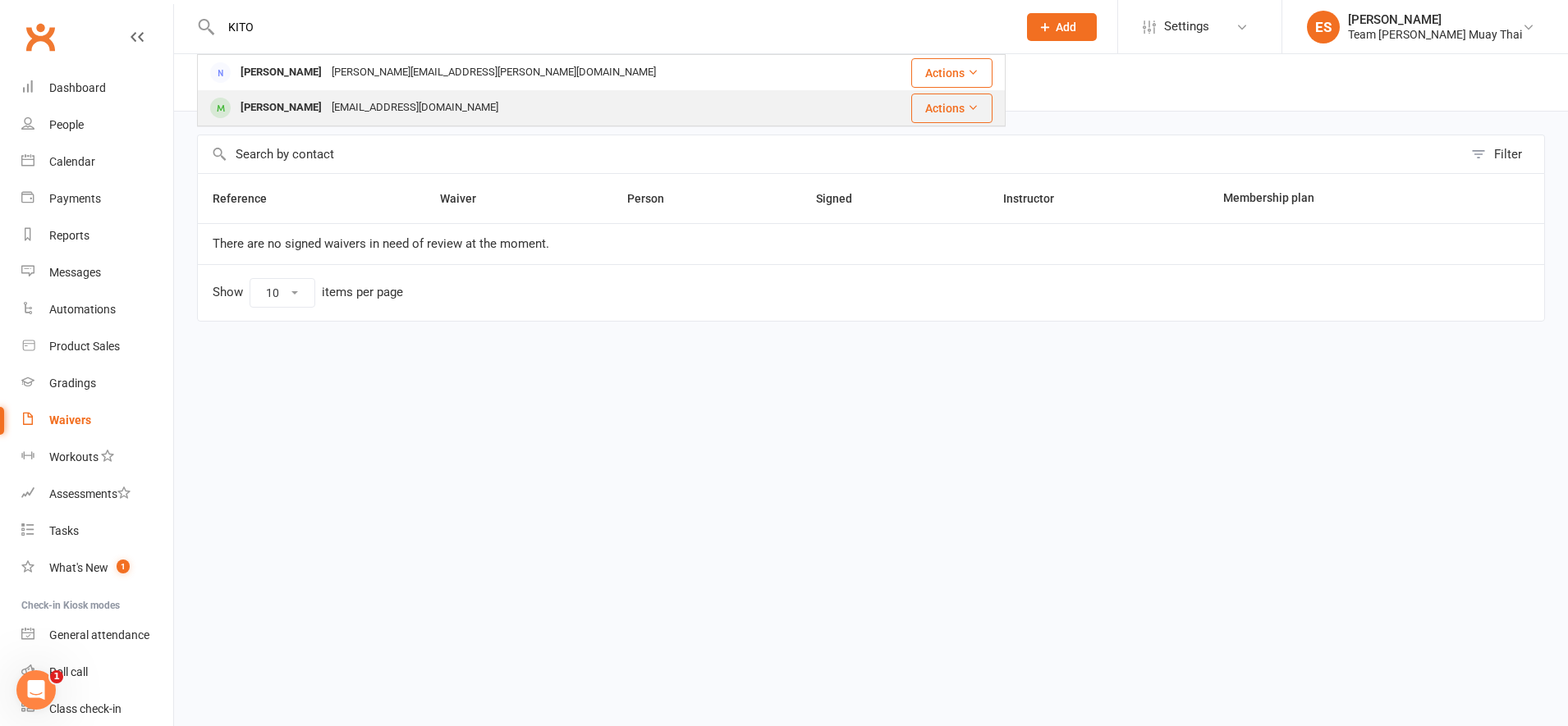
type input "KITO"
click at [327, 103] on div "Shigakaito1019@gmail.com" at bounding box center [416, 108] width 177 height 24
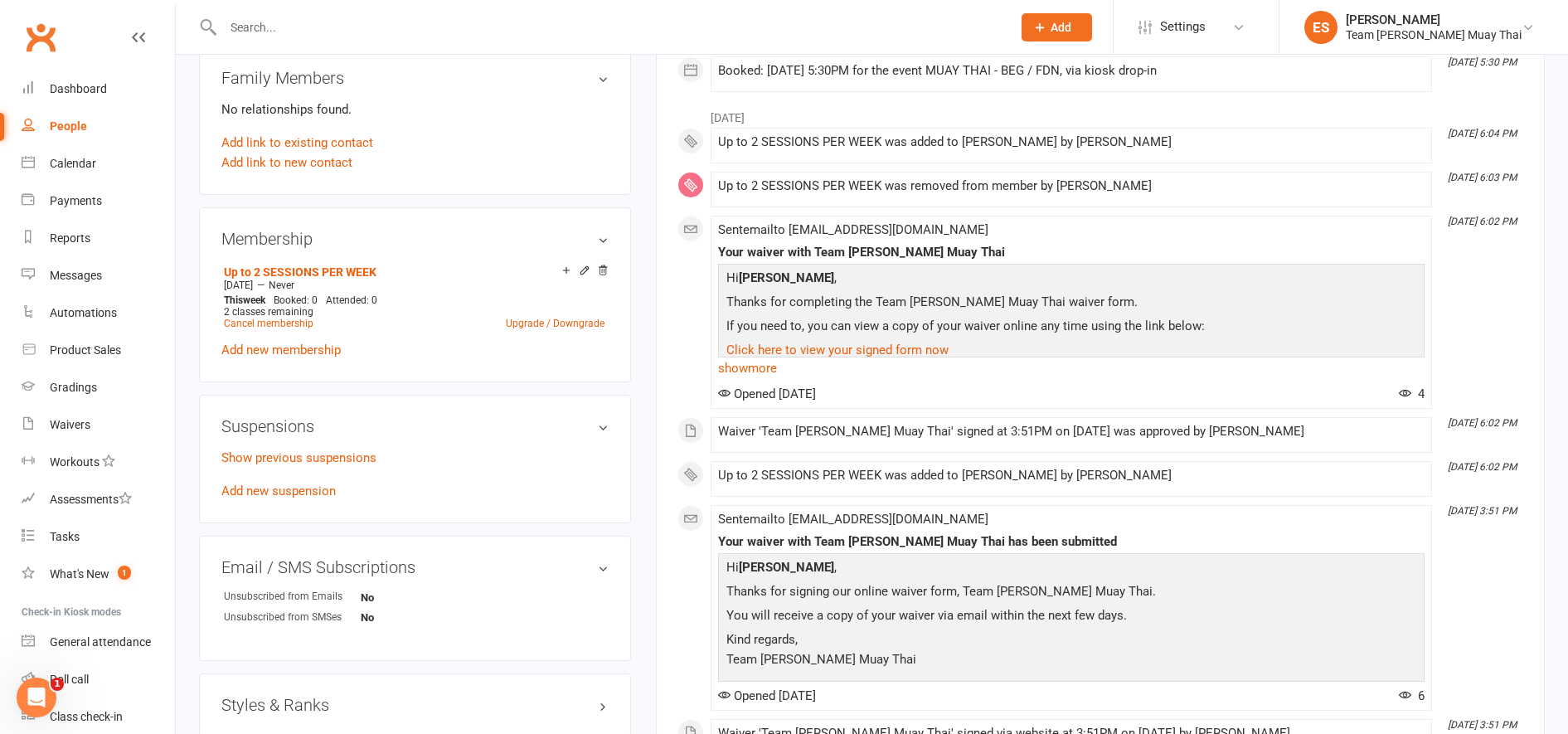
scroll to position [684, 0]
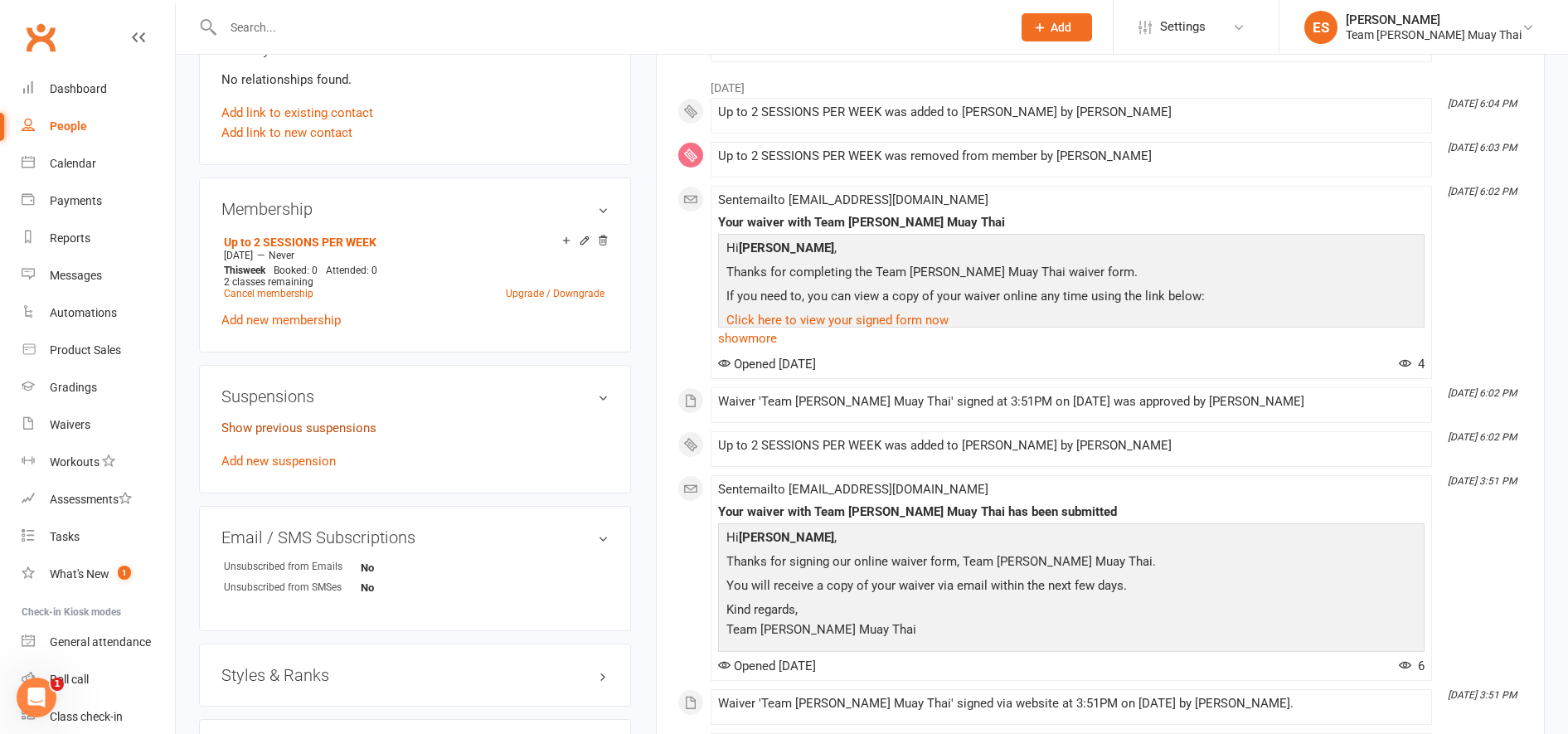
click at [338, 422] on link "Show previous suspensions" at bounding box center [298, 428] width 155 height 15
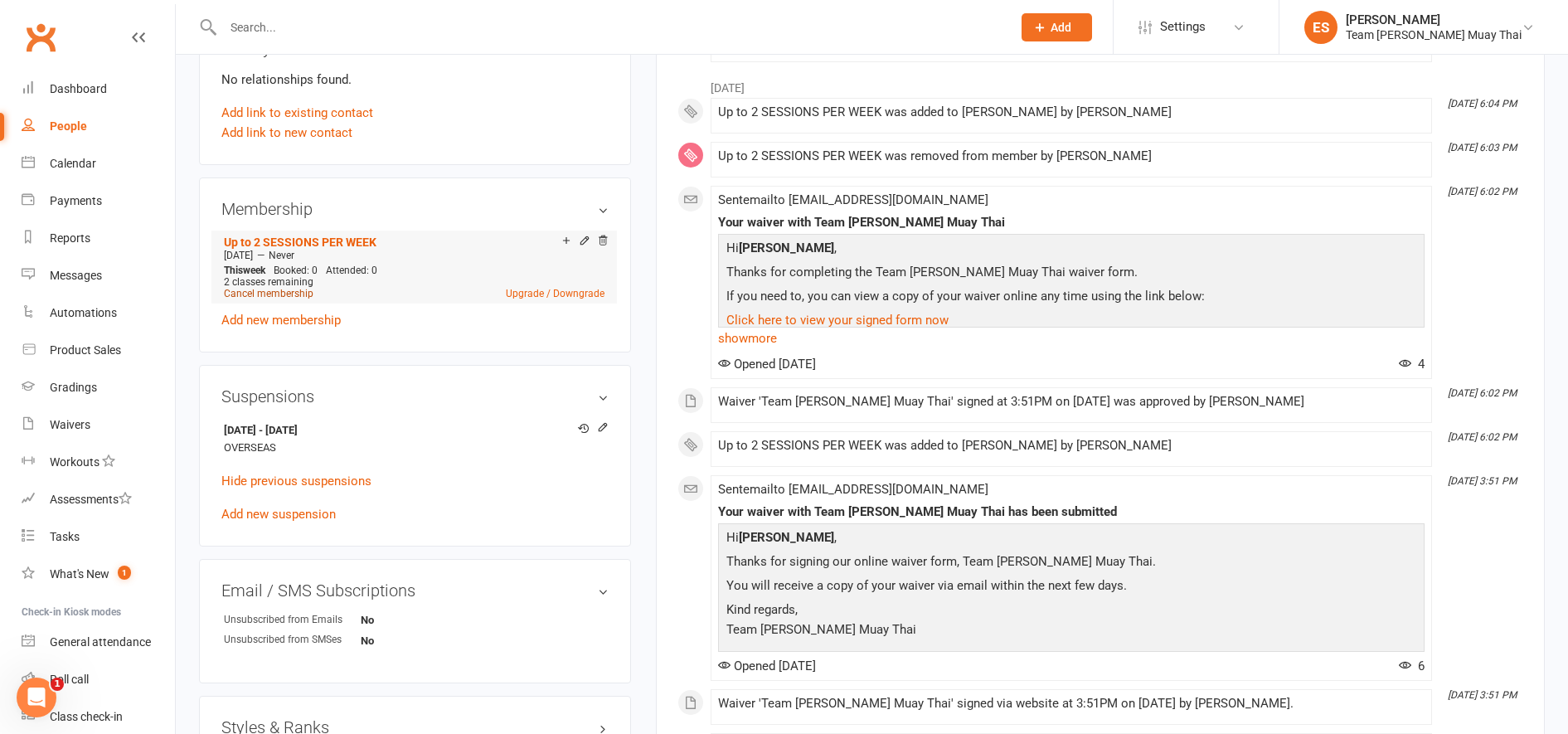
click at [278, 293] on link "Cancel membership" at bounding box center [268, 293] width 89 height 11
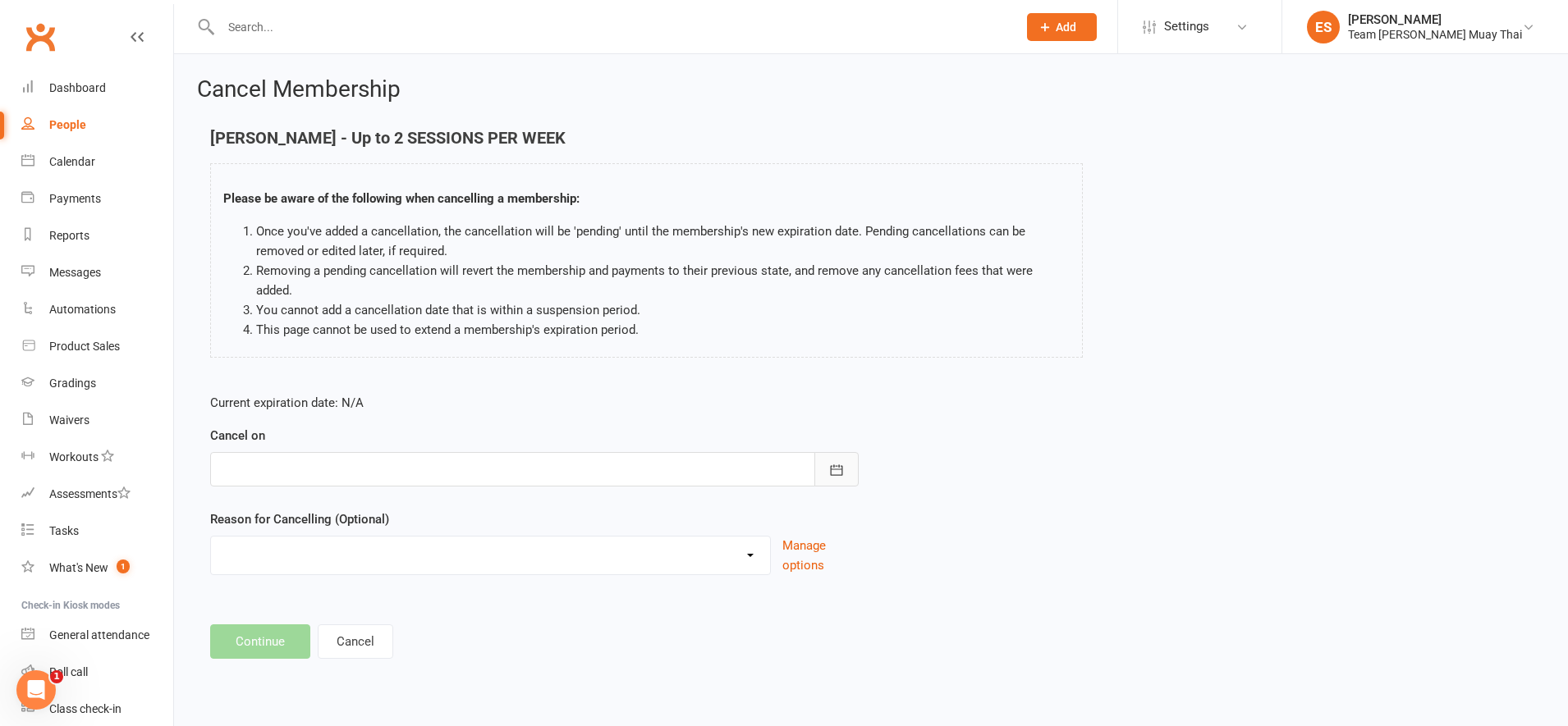
click at [832, 462] on icon "button" at bounding box center [836, 469] width 16 height 16
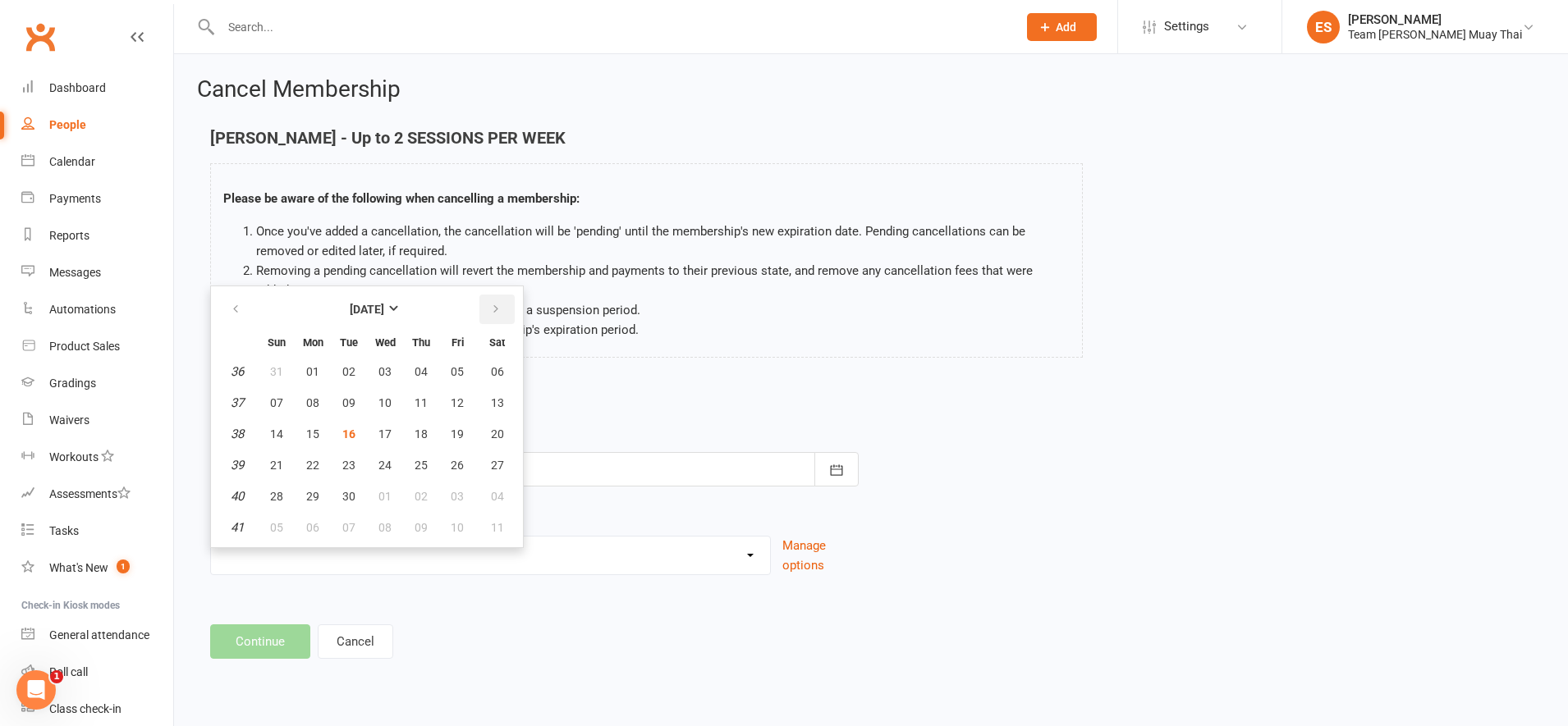
click at [499, 303] on icon "button" at bounding box center [495, 309] width 11 height 13
click at [417, 427] on span "16" at bounding box center [421, 433] width 13 height 13
type input "16 Oct 2025"
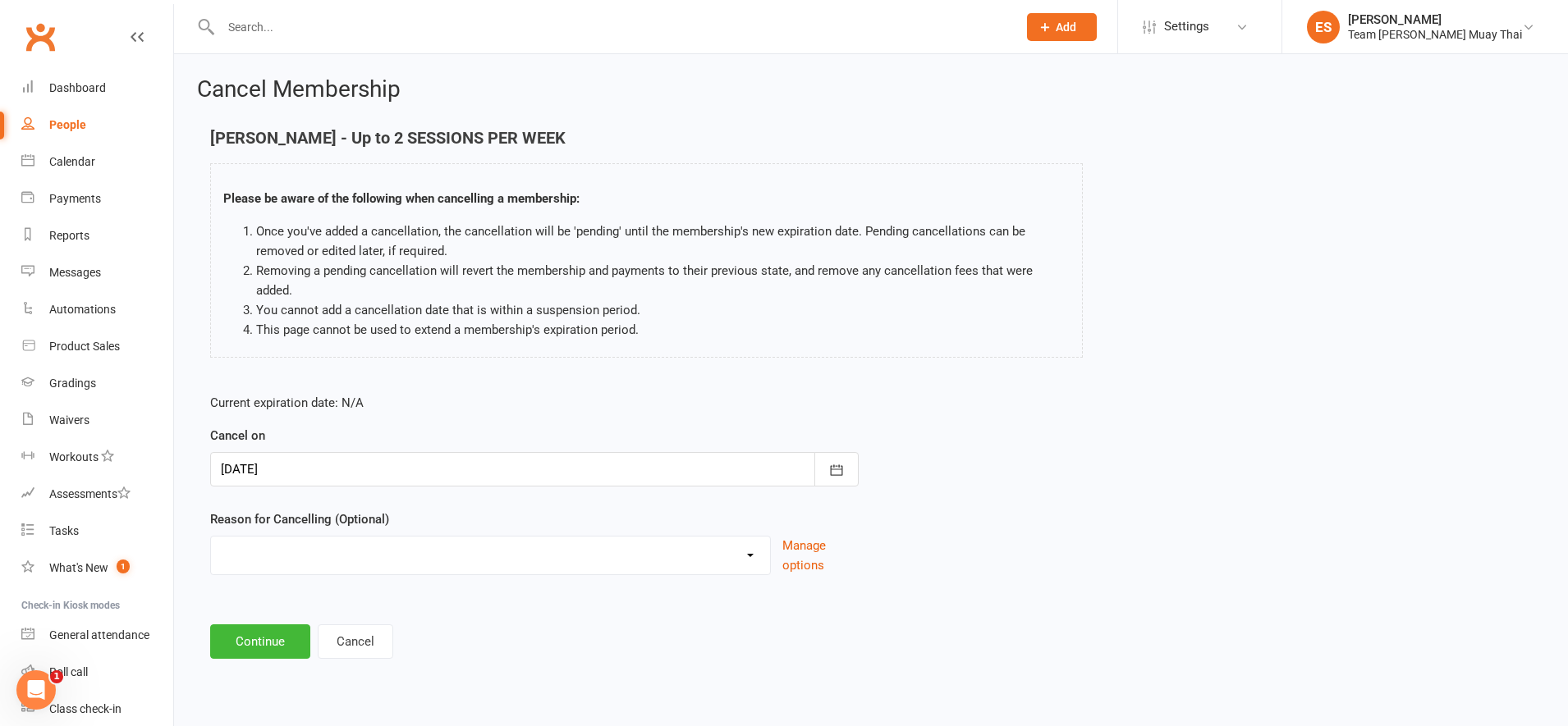
click at [459, 540] on select "FIXING PAYMENTS Holiday Injury More sessions (upgrading) NOT FIGHT TEAM Other s…" at bounding box center [490, 553] width 559 height 33
select select "8"
click at [211, 536] on select "FIXING PAYMENTS Holiday Injury More sessions (upgrading) NOT FIGHT TEAM Other s…" at bounding box center [490, 553] width 559 height 33
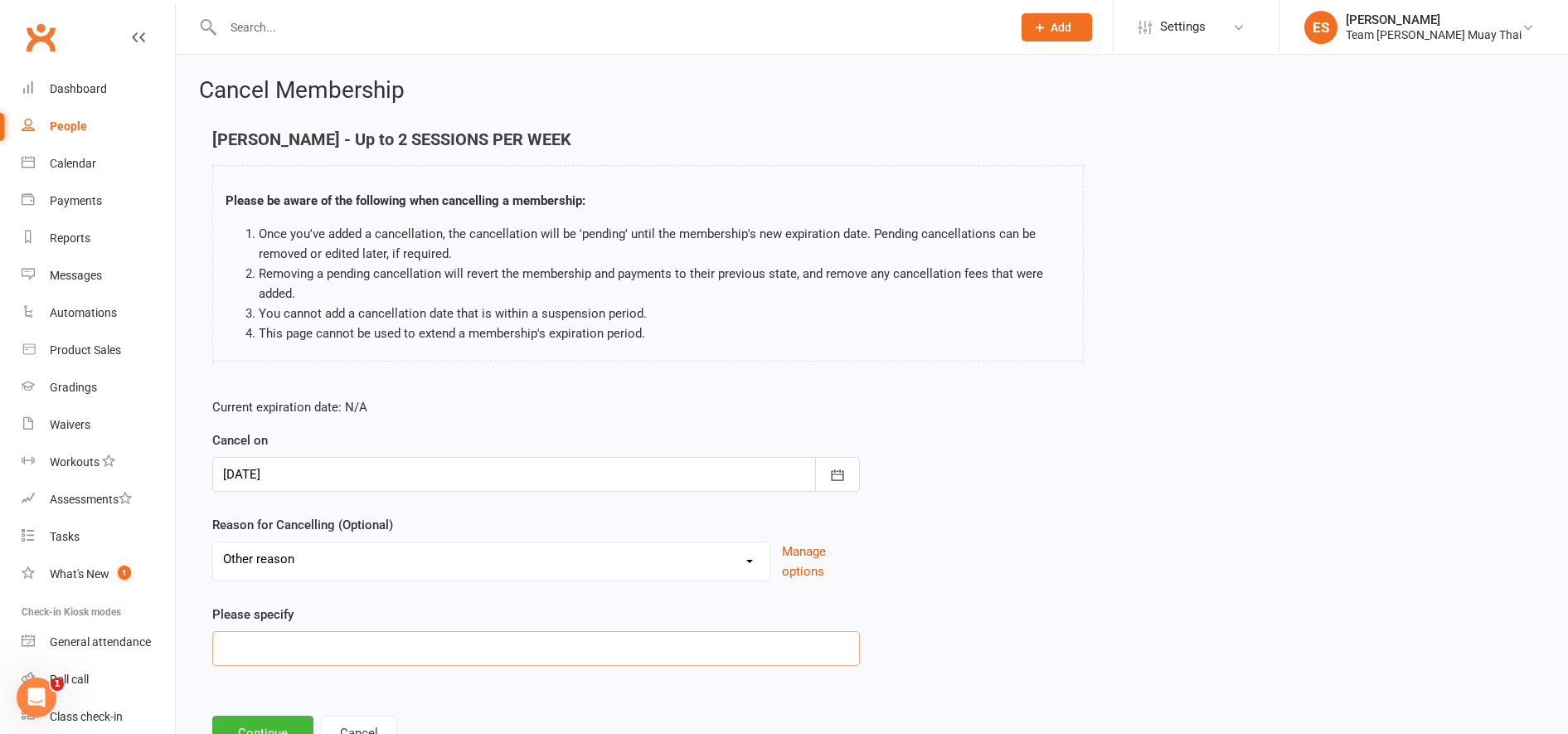
click at [351, 647] on input at bounding box center [536, 649] width 648 height 35
click at [279, 653] on input "Said Visa I cancelled" at bounding box center [536, 649] width 648 height 35
type input "Said Visa is cancelled"
click at [271, 726] on button "Continue" at bounding box center [263, 733] width 101 height 35
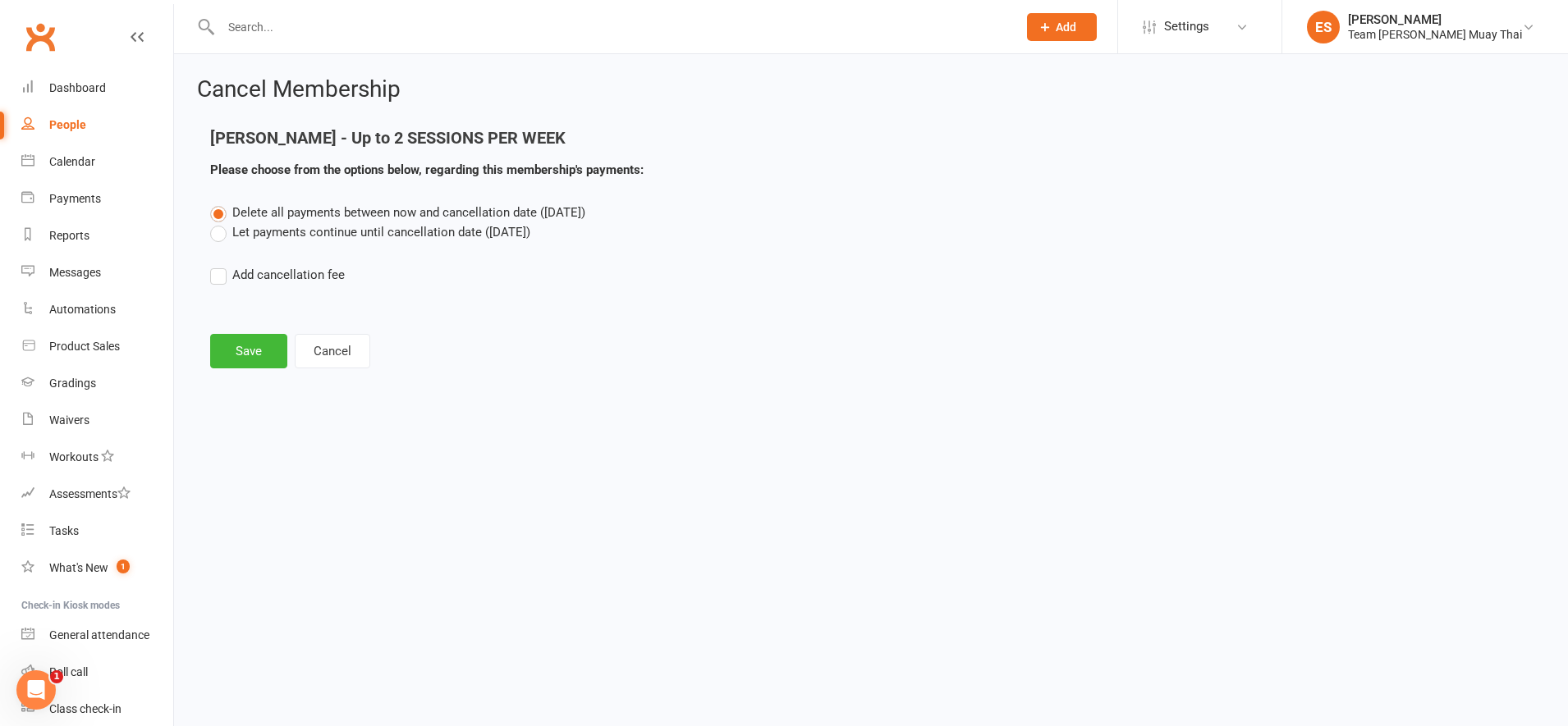
click at [216, 239] on label "Let payments continue until cancellation date (Oct 16, 2025)" at bounding box center [370, 232] width 320 height 20
click at [216, 222] on input "Let payments continue until cancellation date (Oct 16, 2025)" at bounding box center [216, 222] width 10 height 0
click at [235, 363] on button "Save" at bounding box center [249, 351] width 77 height 34
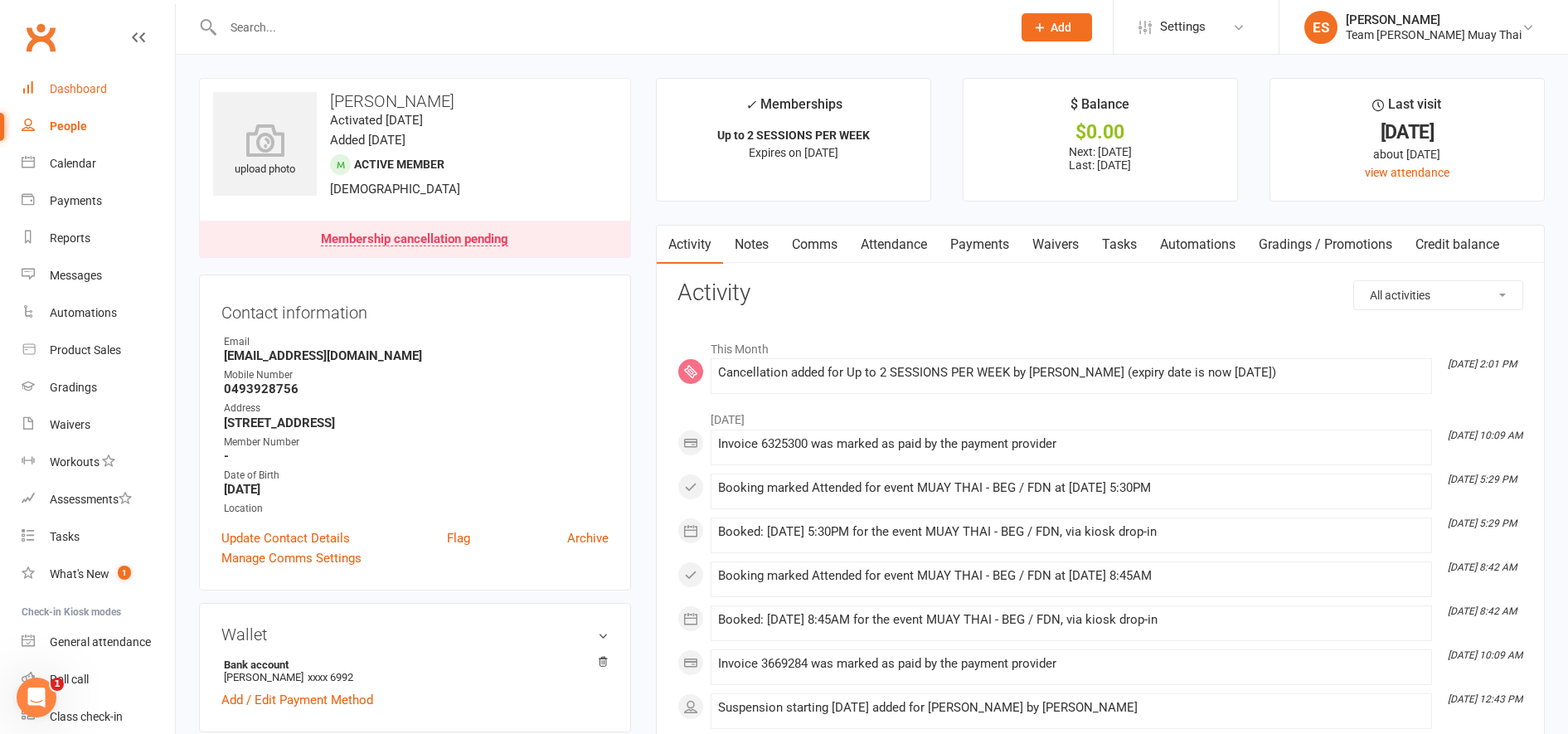
click at [77, 85] on div "Dashboard" at bounding box center [78, 88] width 57 height 13
